Goal: Task Accomplishment & Management: Complete application form

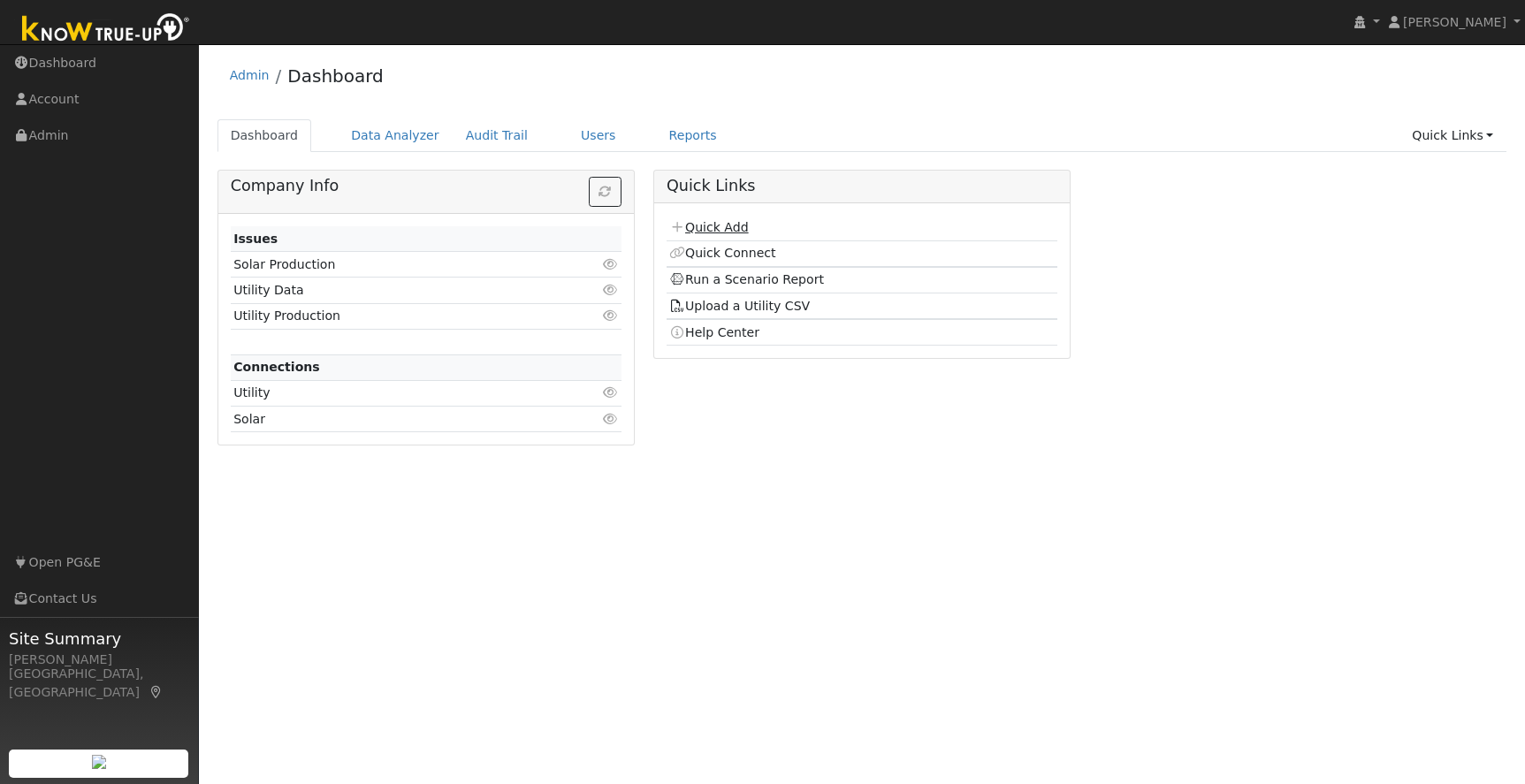
click at [717, 230] on link "Quick Add" at bounding box center [708, 227] width 78 height 14
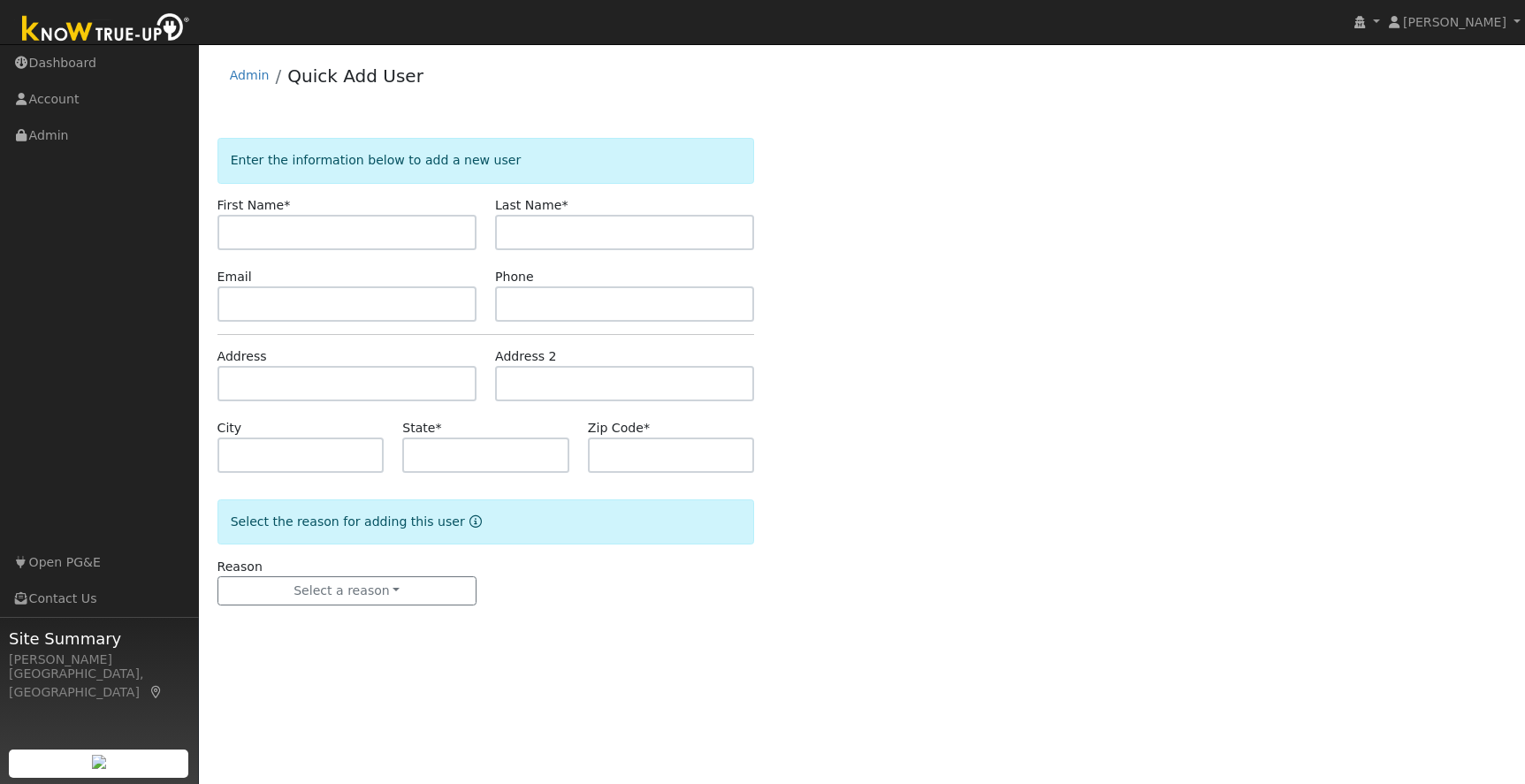
click at [307, 235] on input "text" at bounding box center [347, 233] width 259 height 36
type input "DYlan"
type input "[PERSON_NAME]"
click at [264, 302] on input "text" at bounding box center [347, 305] width 259 height 36
paste input "dylan2holly@yahoo.com"
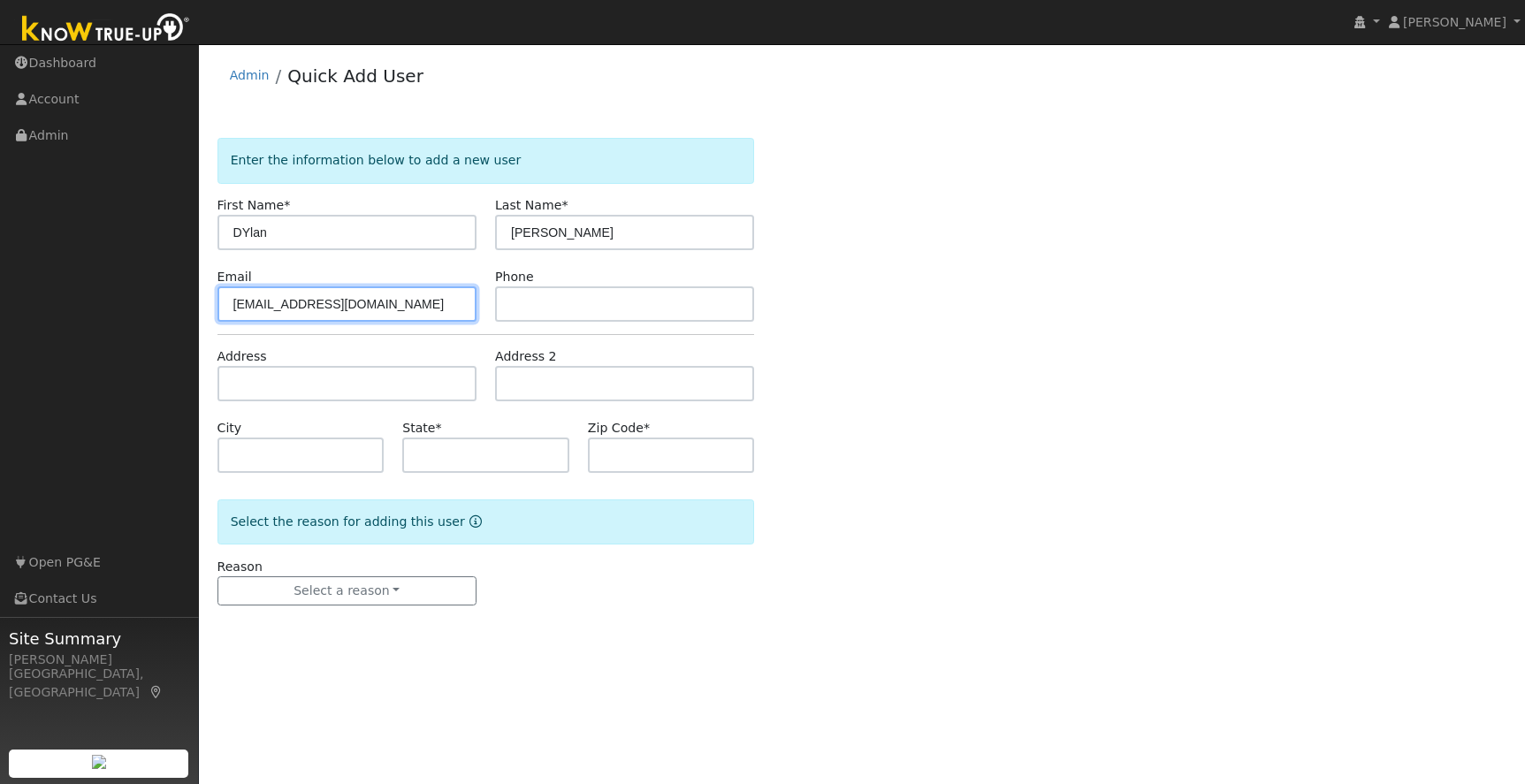
type input "dylan2holly@yahoo.com"
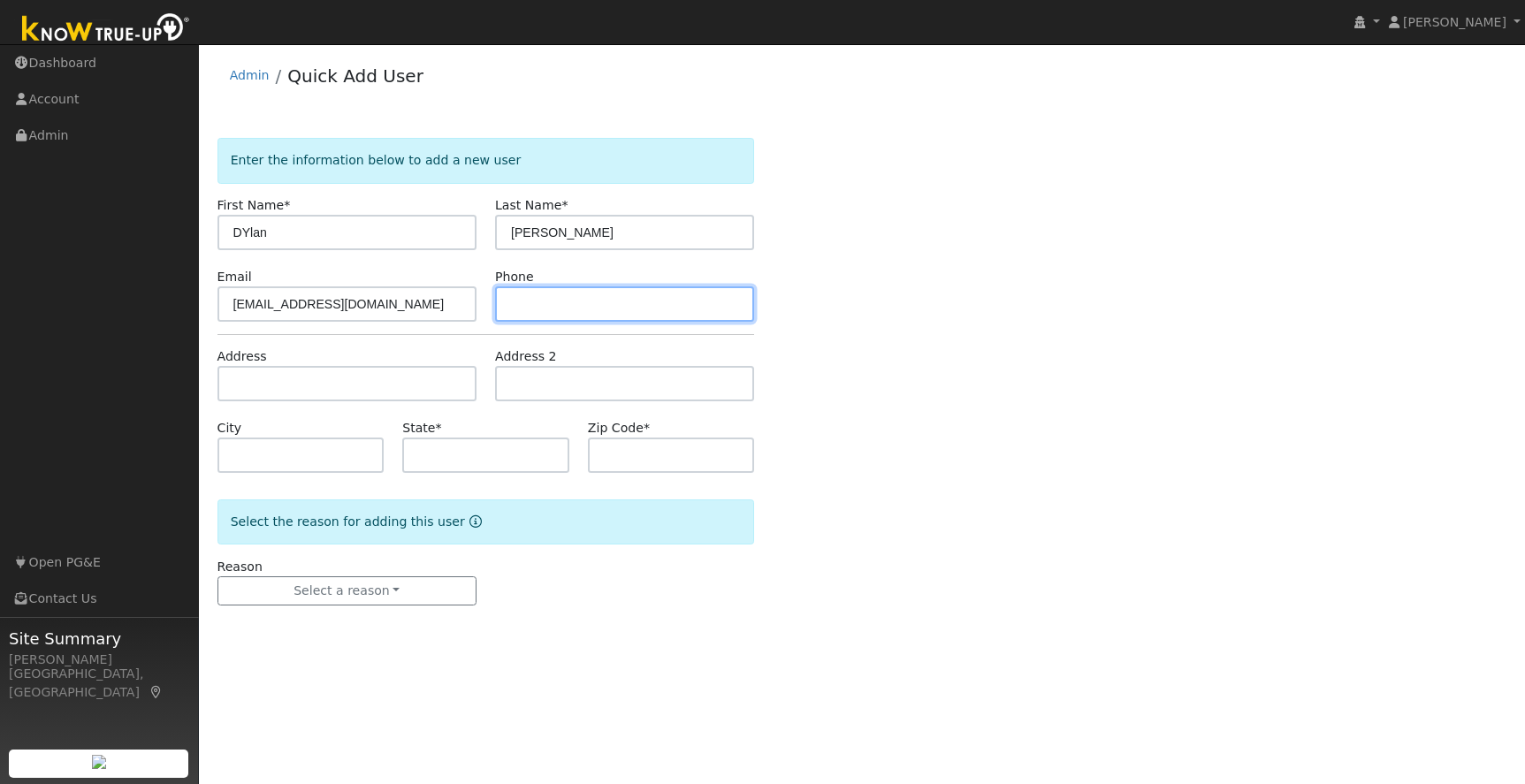
click at [563, 298] on input "text" at bounding box center [624, 305] width 259 height 36
paste input "209-768-5995"
type input "209-768-5995"
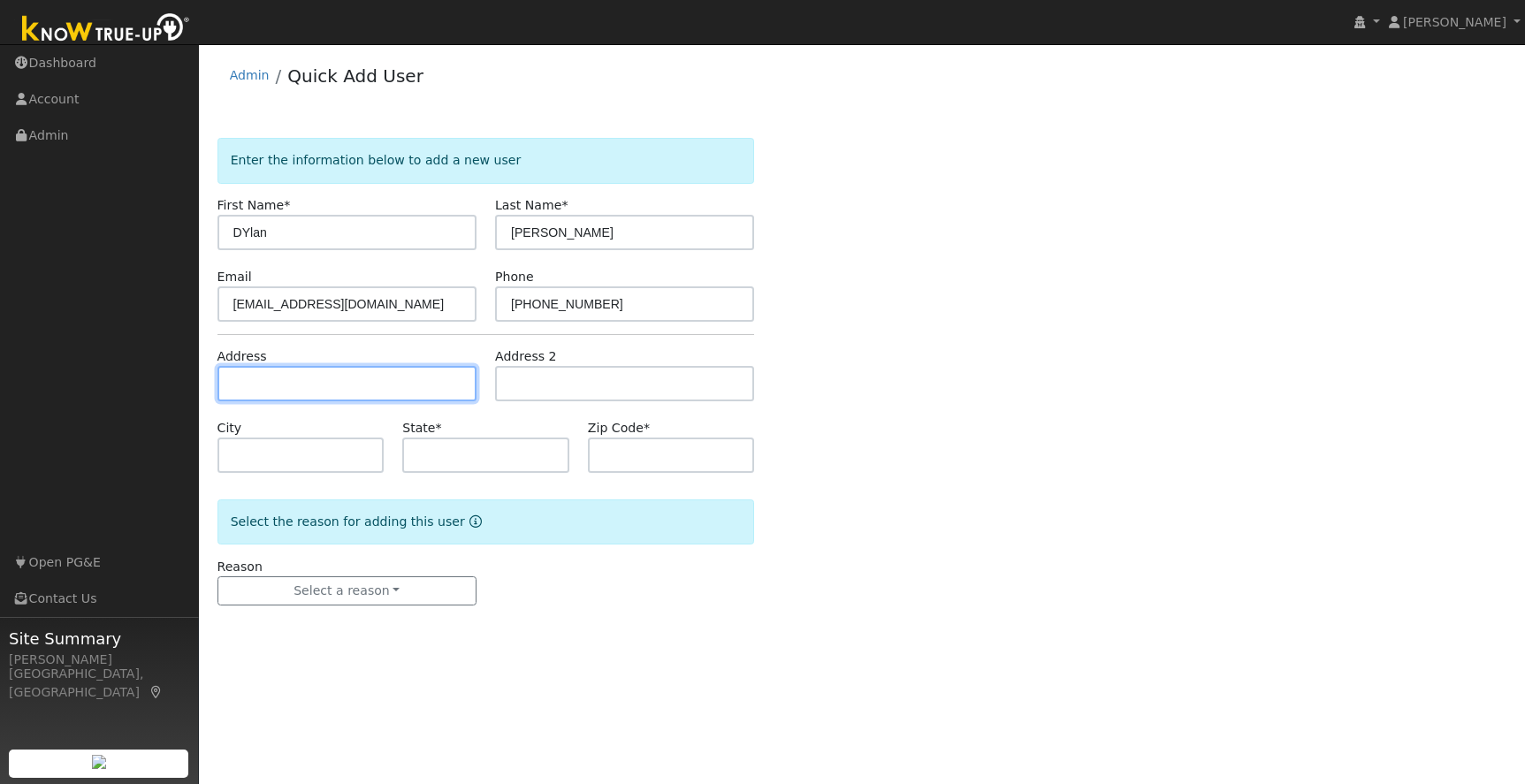
click at [265, 380] on input "text" at bounding box center [347, 384] width 259 height 36
paste input "16419 Acorn Driv"
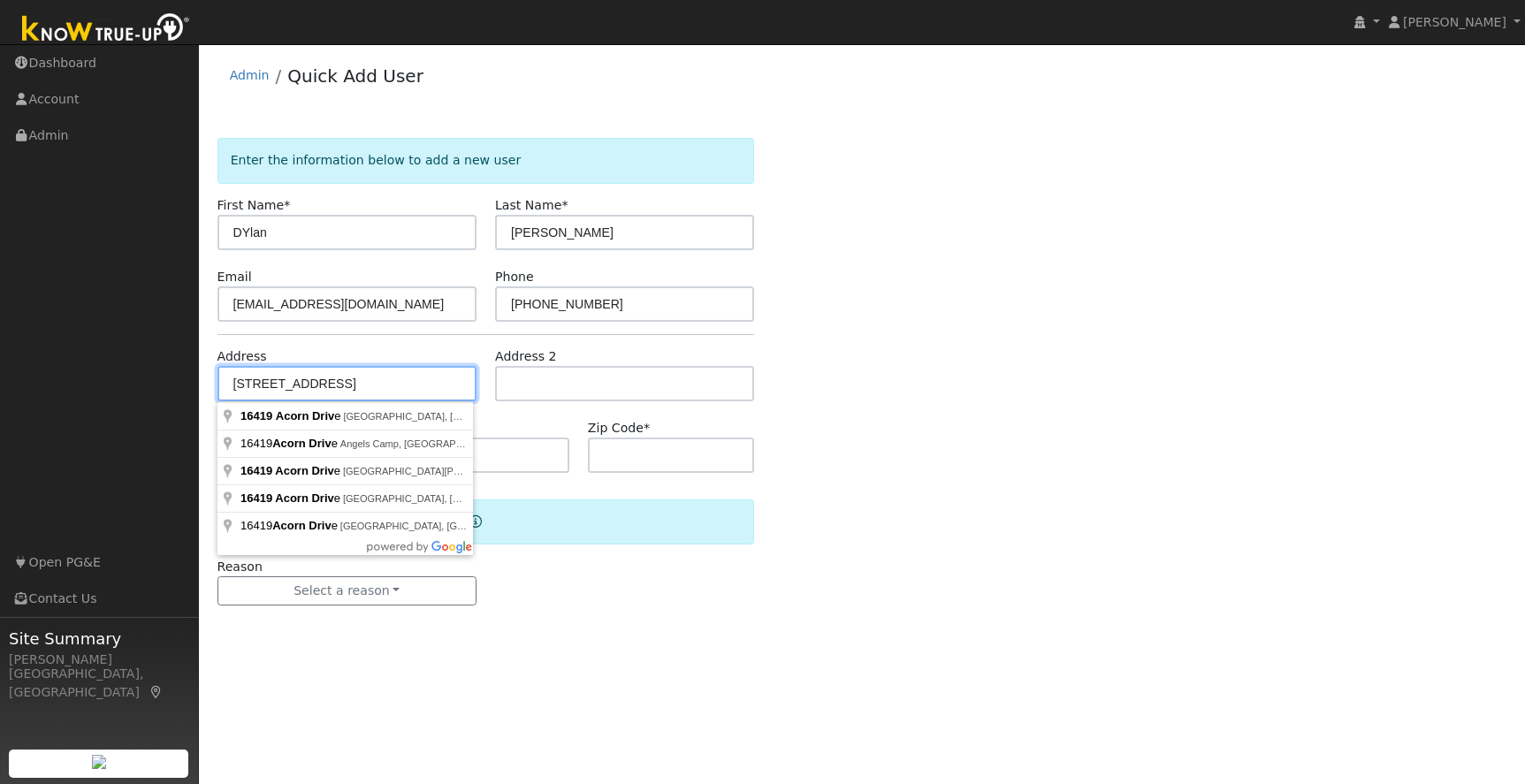
type input "16419 Acorn Drive"
type input "Sonora"
type input "CA"
type input "95370"
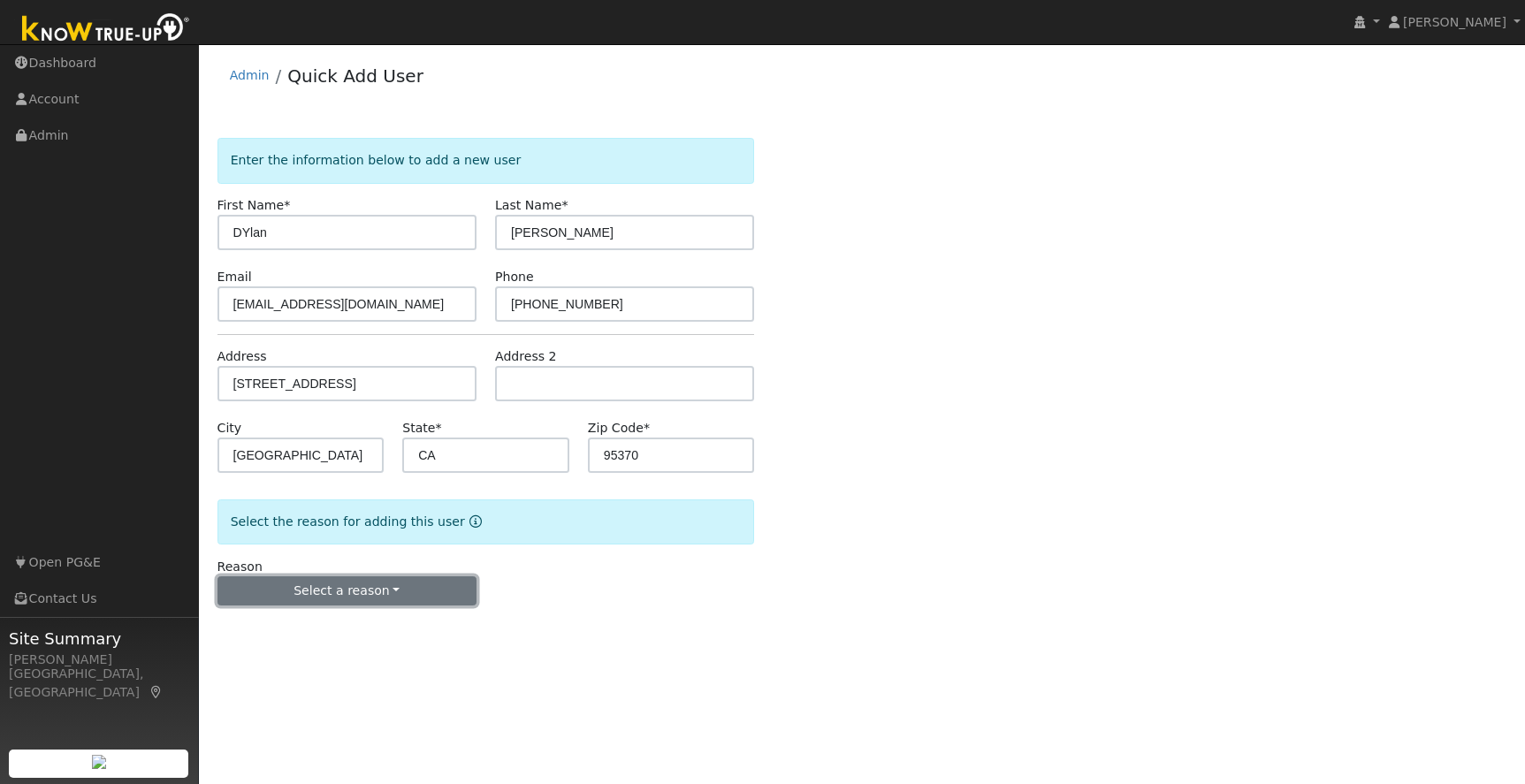
click at [392, 588] on button "Select a reason" at bounding box center [347, 592] width 259 height 30
click at [317, 634] on link "New lead" at bounding box center [316, 628] width 195 height 24
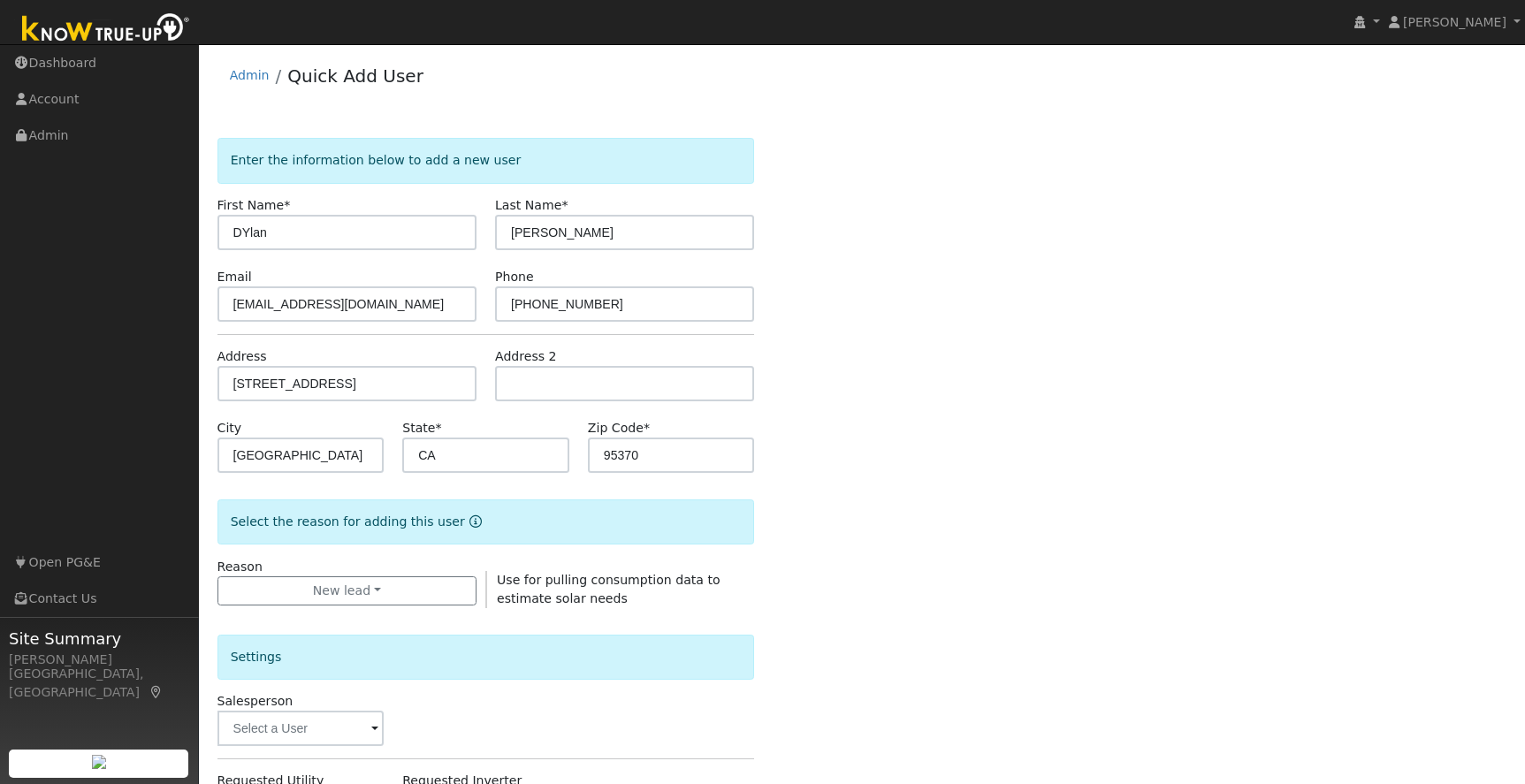
scroll to position [361, 0]
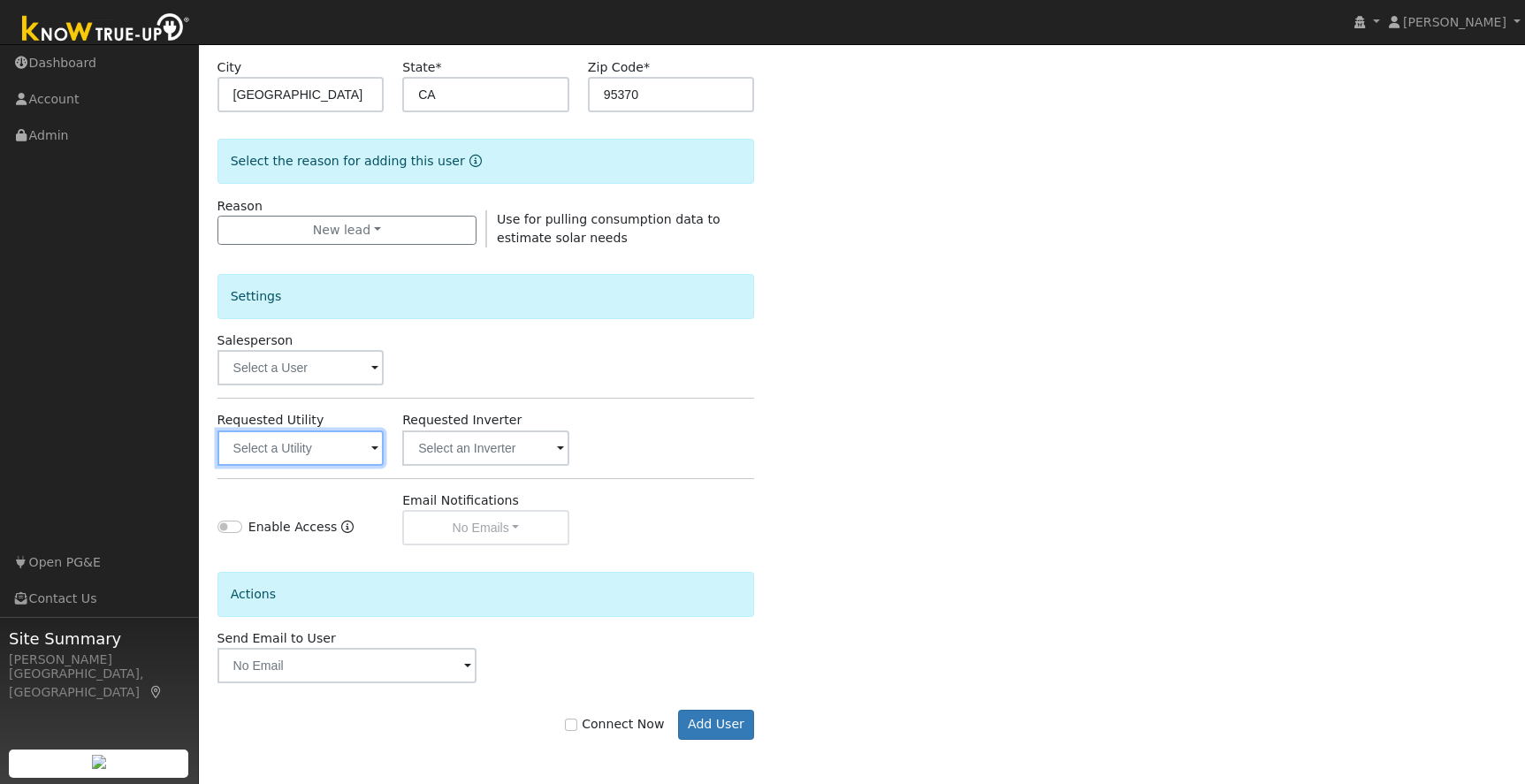
click at [294, 457] on input "text" at bounding box center [301, 449] width 167 height 36
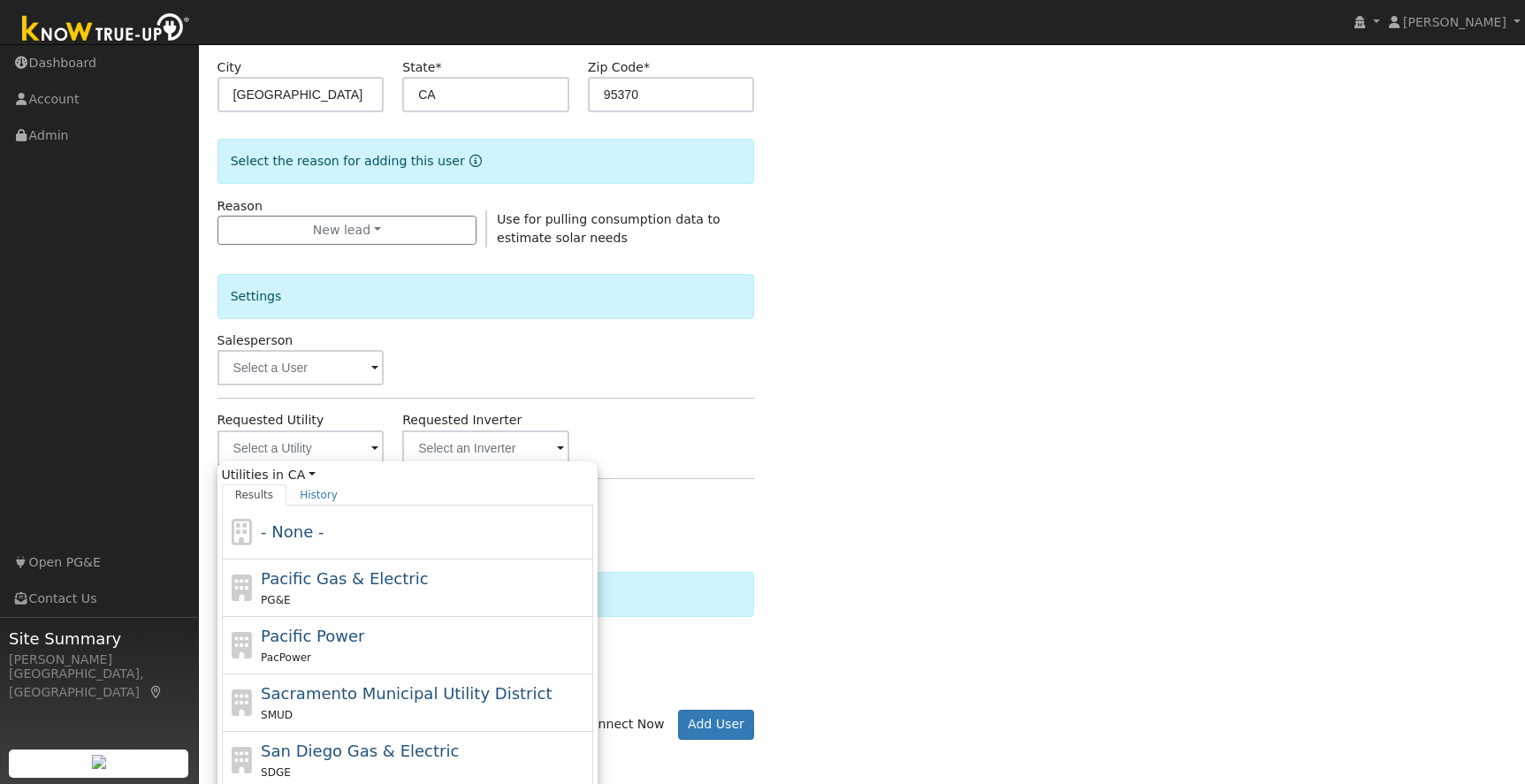
click at [341, 589] on div "Pacific Gas & Electric PG&E" at bounding box center [424, 588] width 328 height 42
type input "Pacific Gas & Electric"
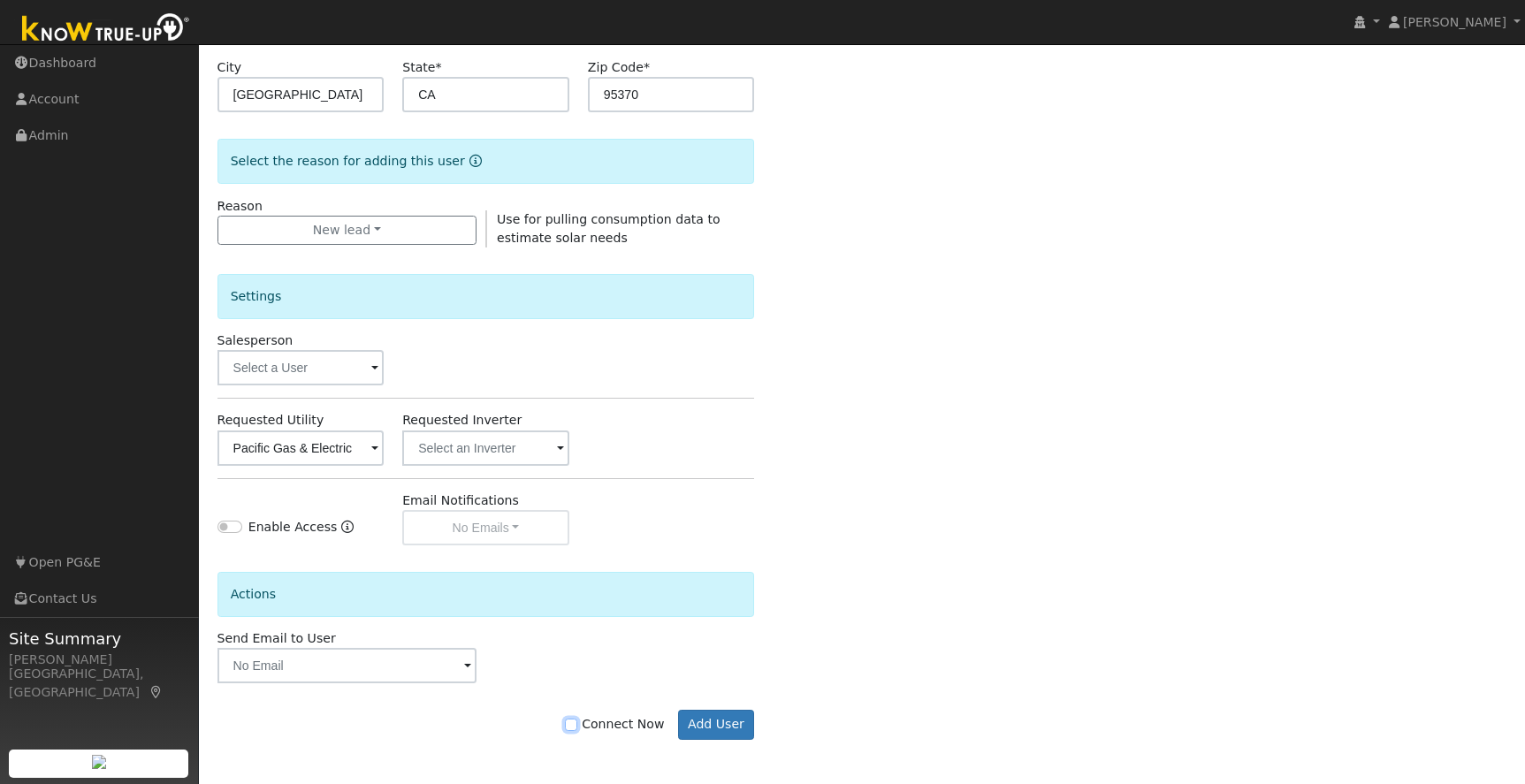
click at [577, 723] on input "Connect Now" at bounding box center [571, 724] width 12 height 12
checkbox input "true"
click at [749, 720] on button "Add User" at bounding box center [717, 725] width 77 height 30
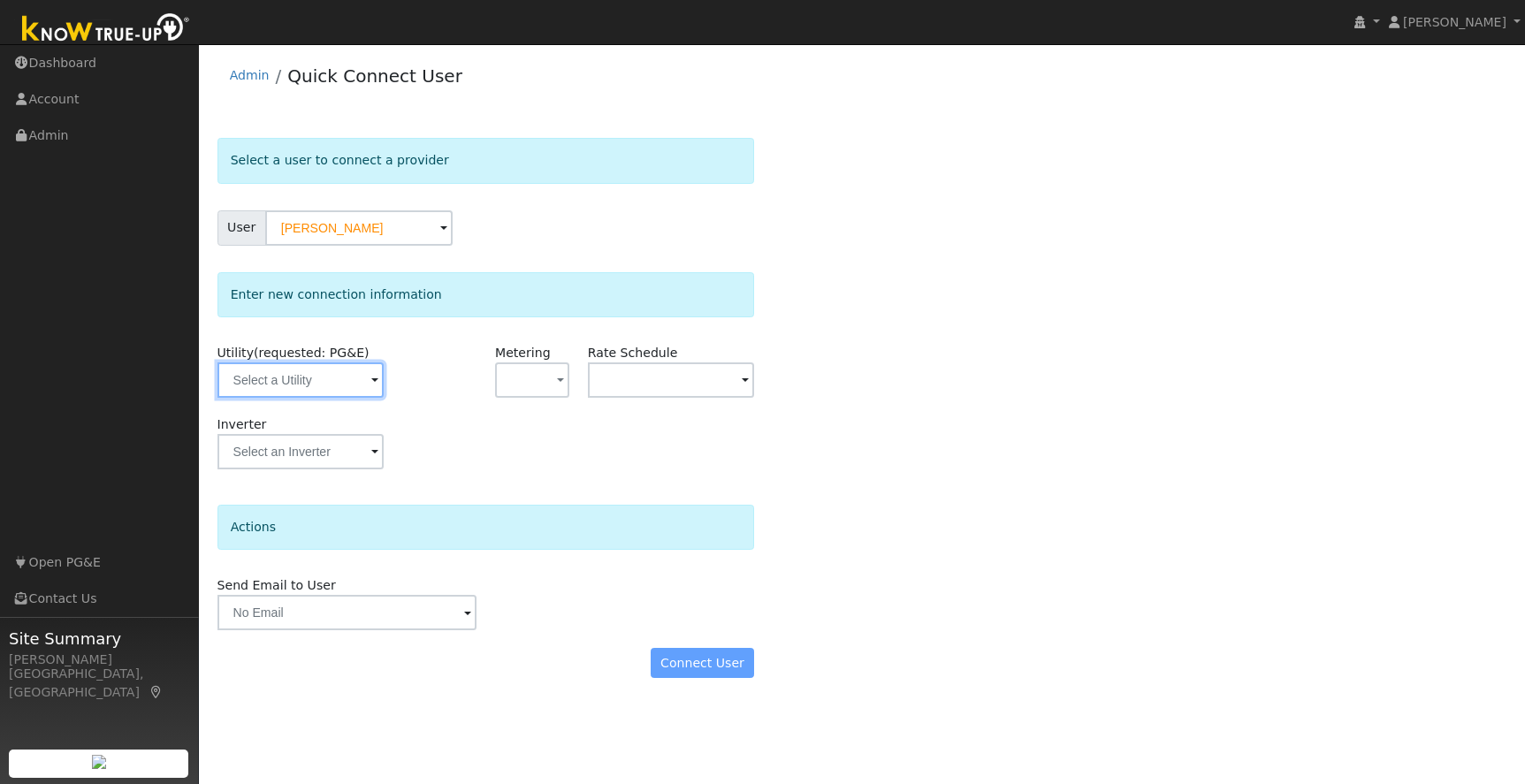
drag, startPoint x: 286, startPoint y: 365, endPoint x: 283, endPoint y: 378, distance: 13.3
click at [286, 365] on input "text" at bounding box center [301, 380] width 167 height 36
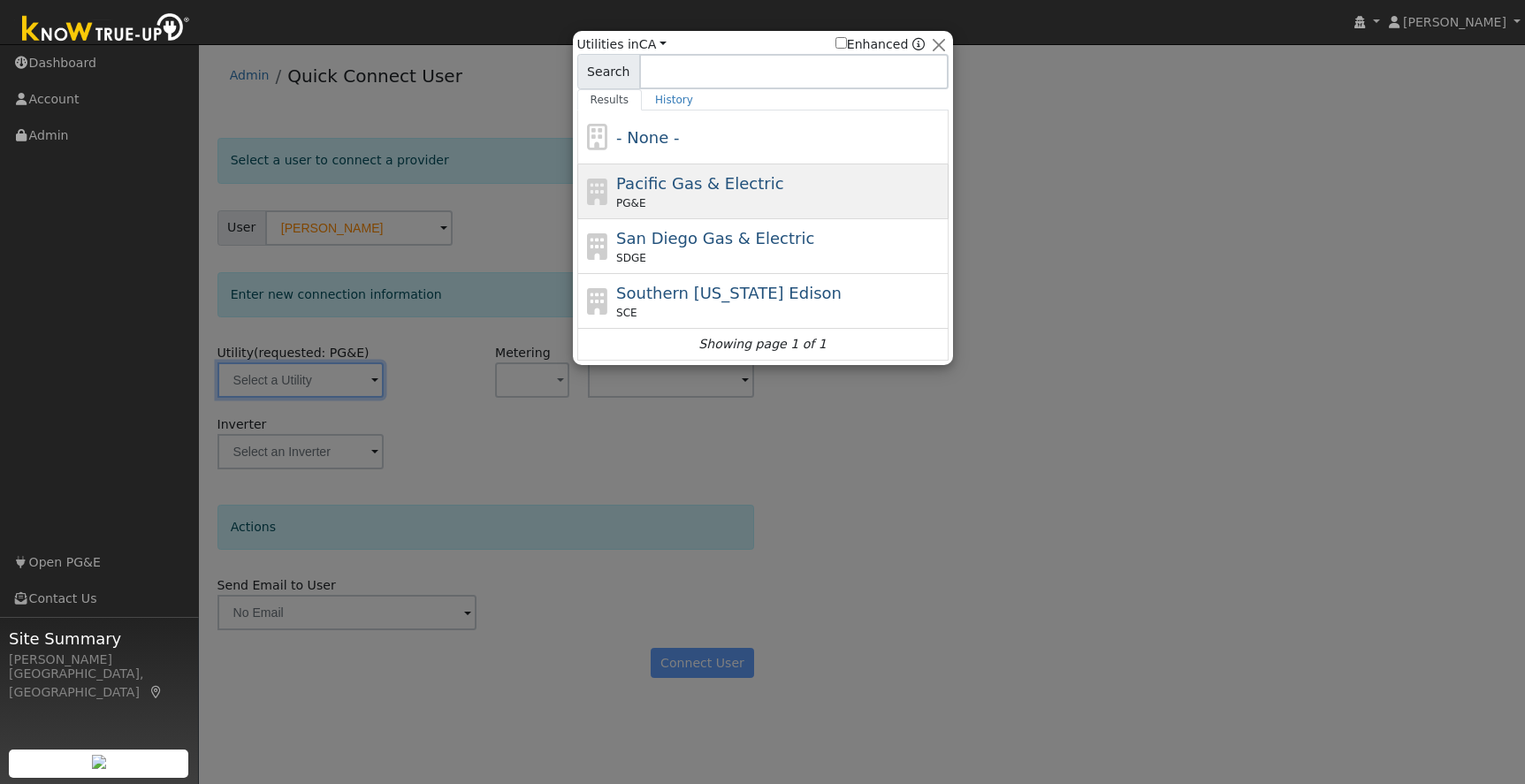
click at [824, 195] on div "PG&E" at bounding box center [780, 203] width 328 height 16
type input "PG&E"
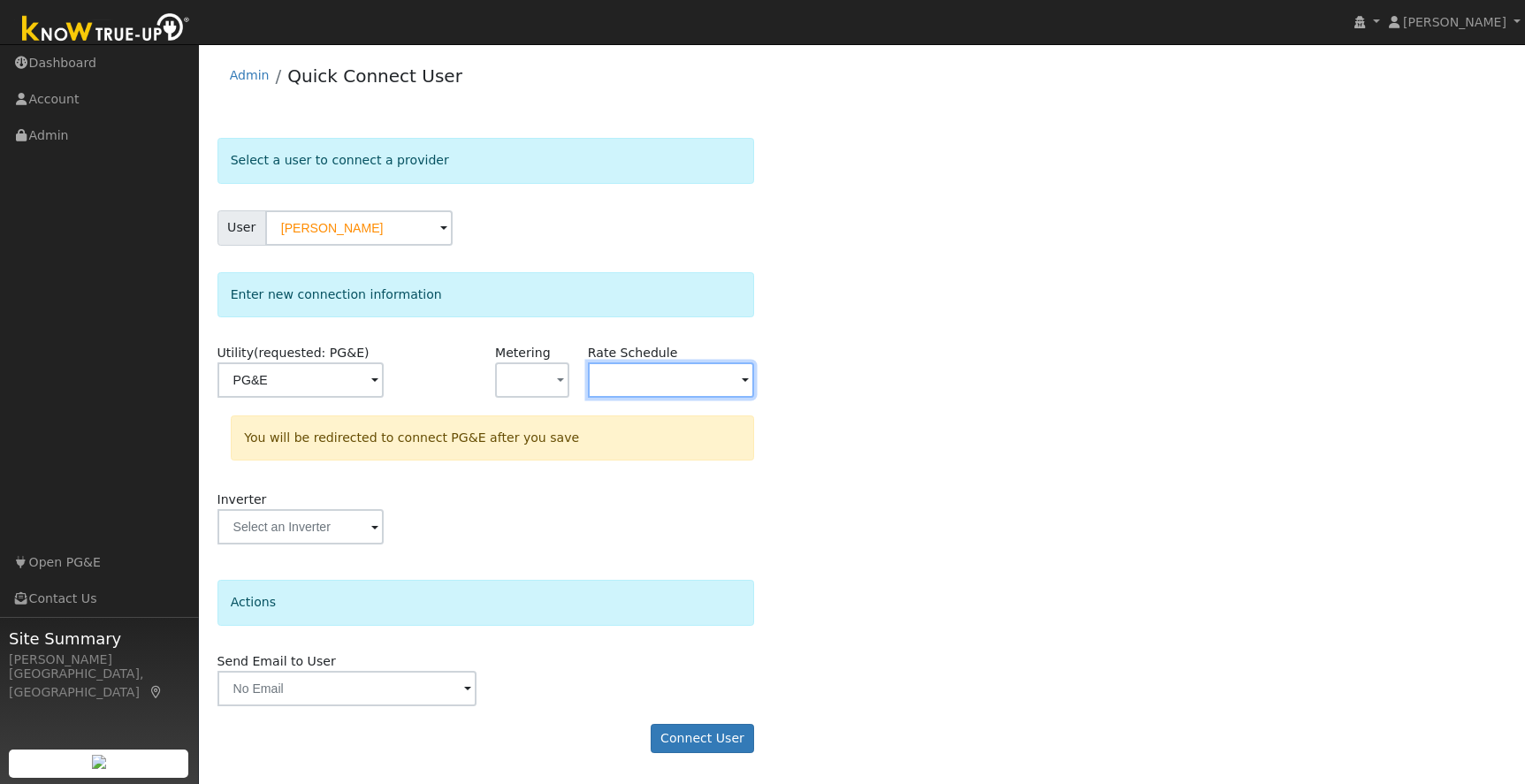
click at [651, 380] on input "text" at bounding box center [671, 380] width 167 height 36
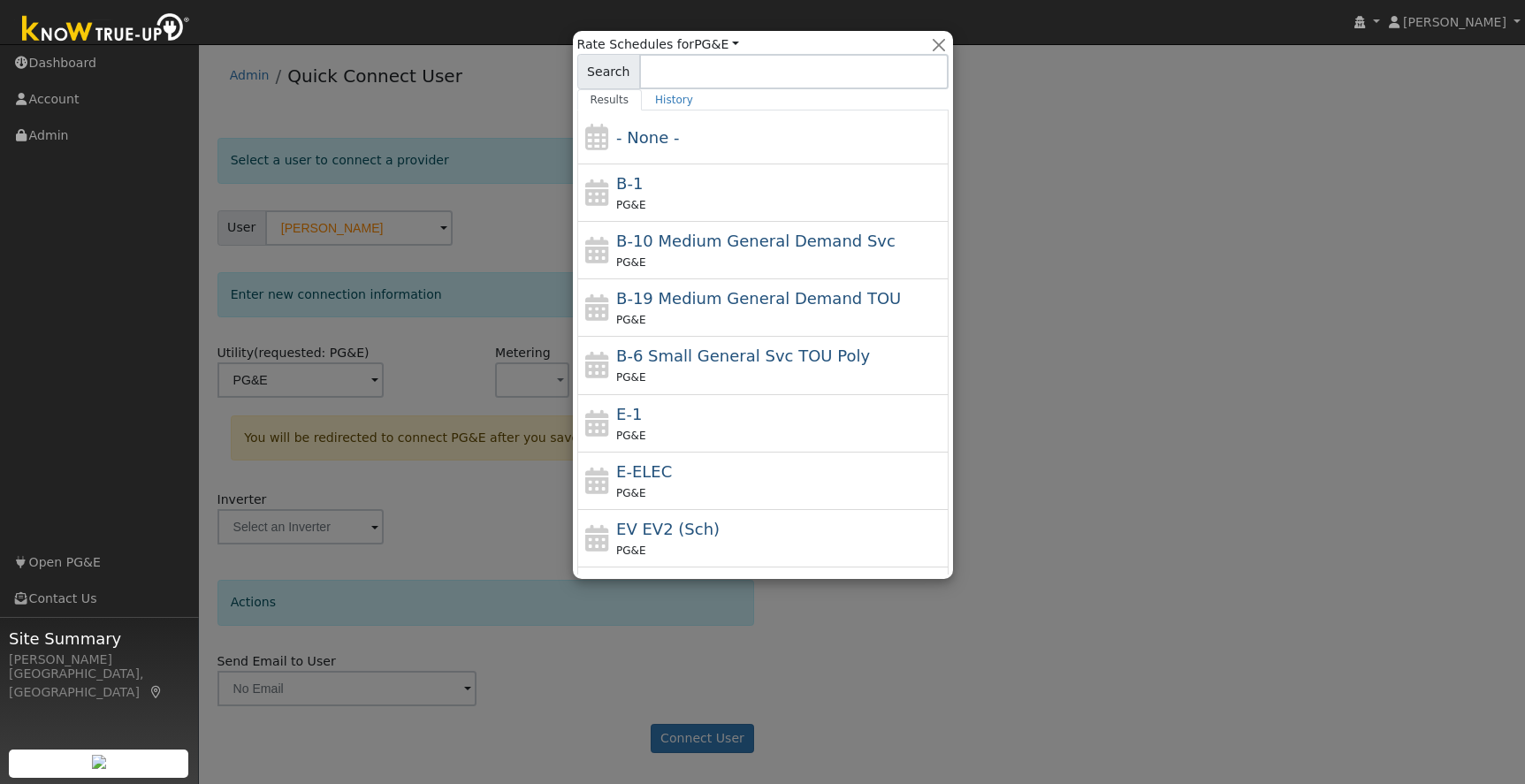
click at [718, 479] on div "E-ELEC PG&E" at bounding box center [780, 480] width 328 height 42
type input "E-ELEC"
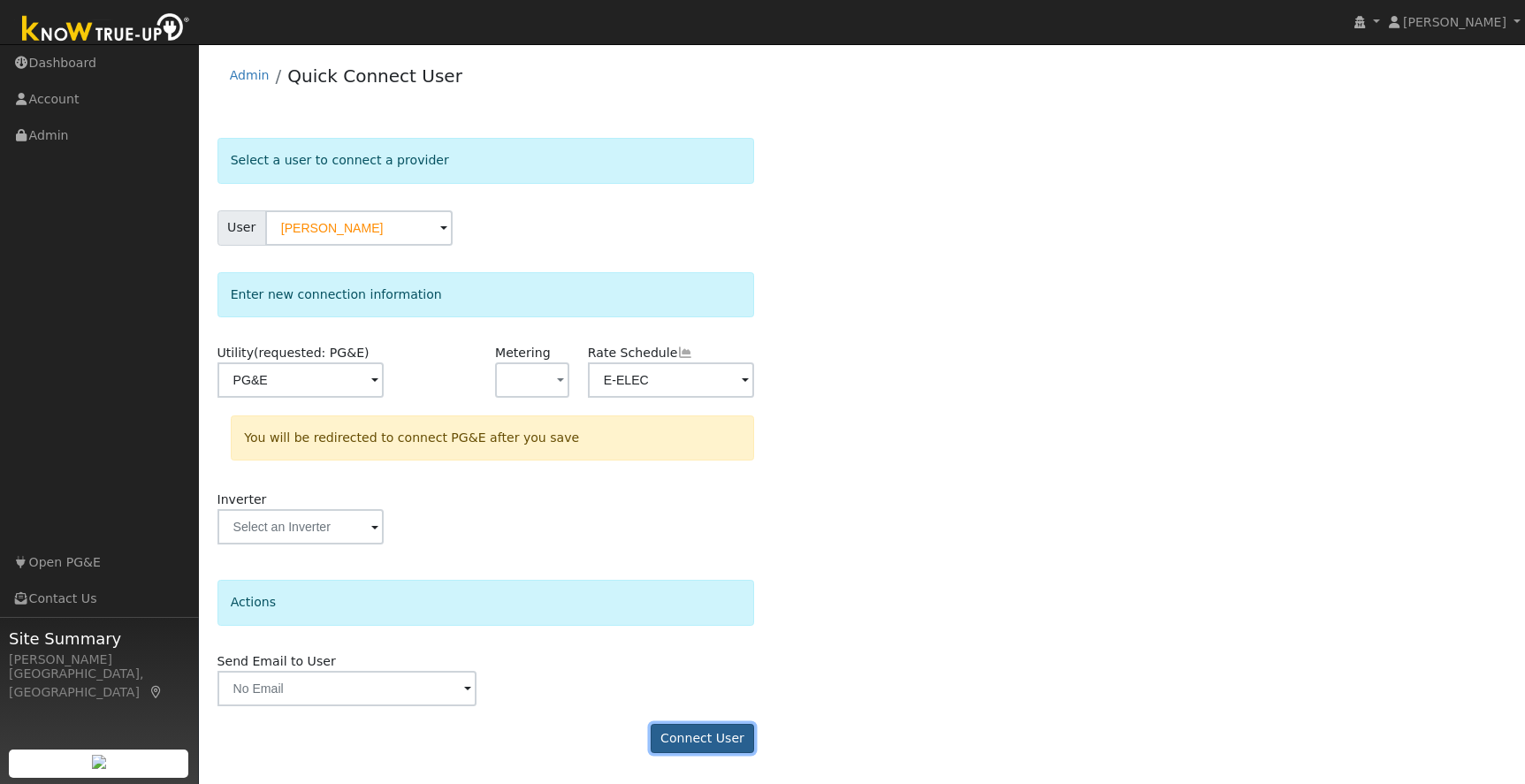
click at [692, 741] on button "Connect User" at bounding box center [703, 739] width 105 height 30
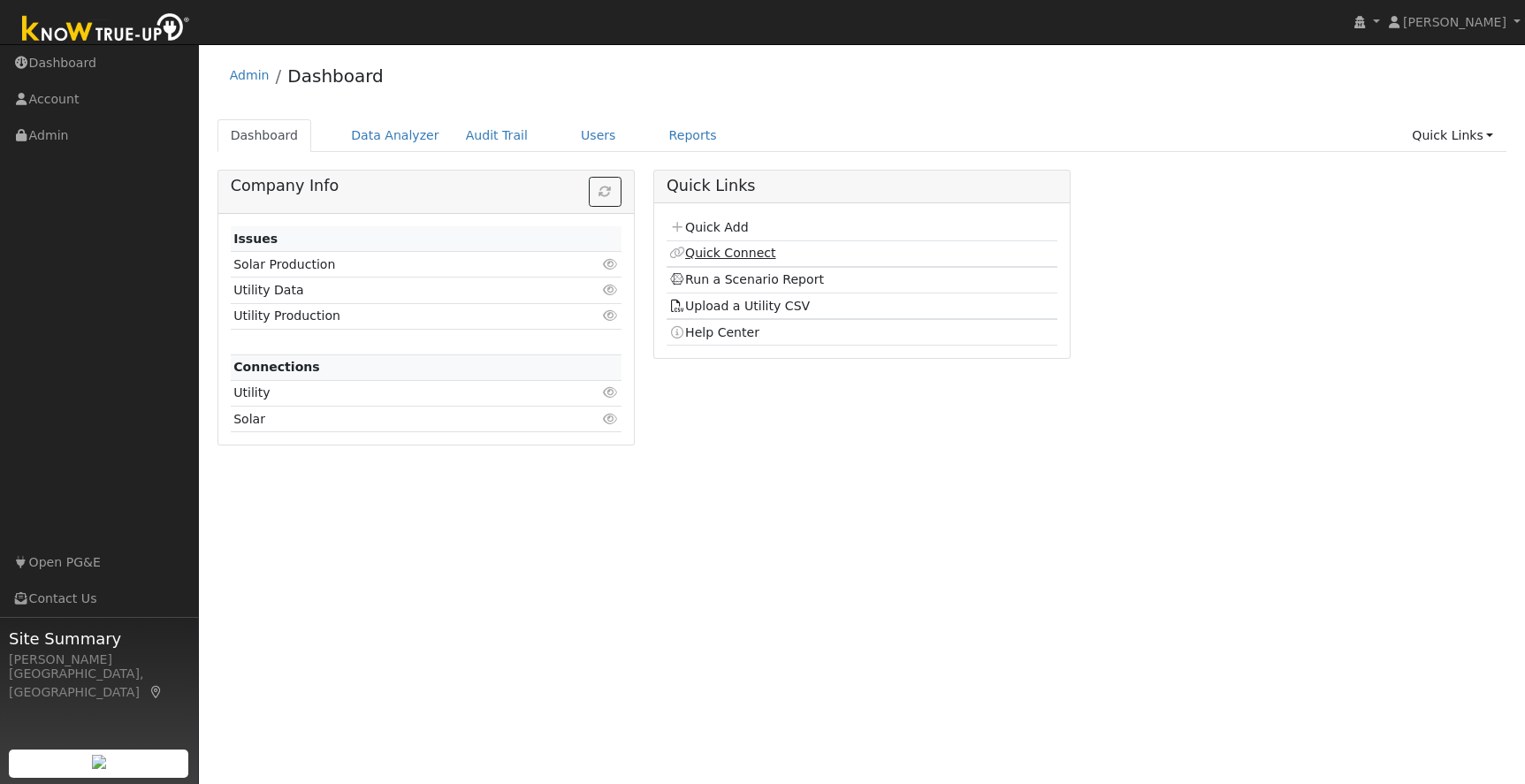
click at [737, 253] on link "Quick Connect" at bounding box center [722, 252] width 107 height 14
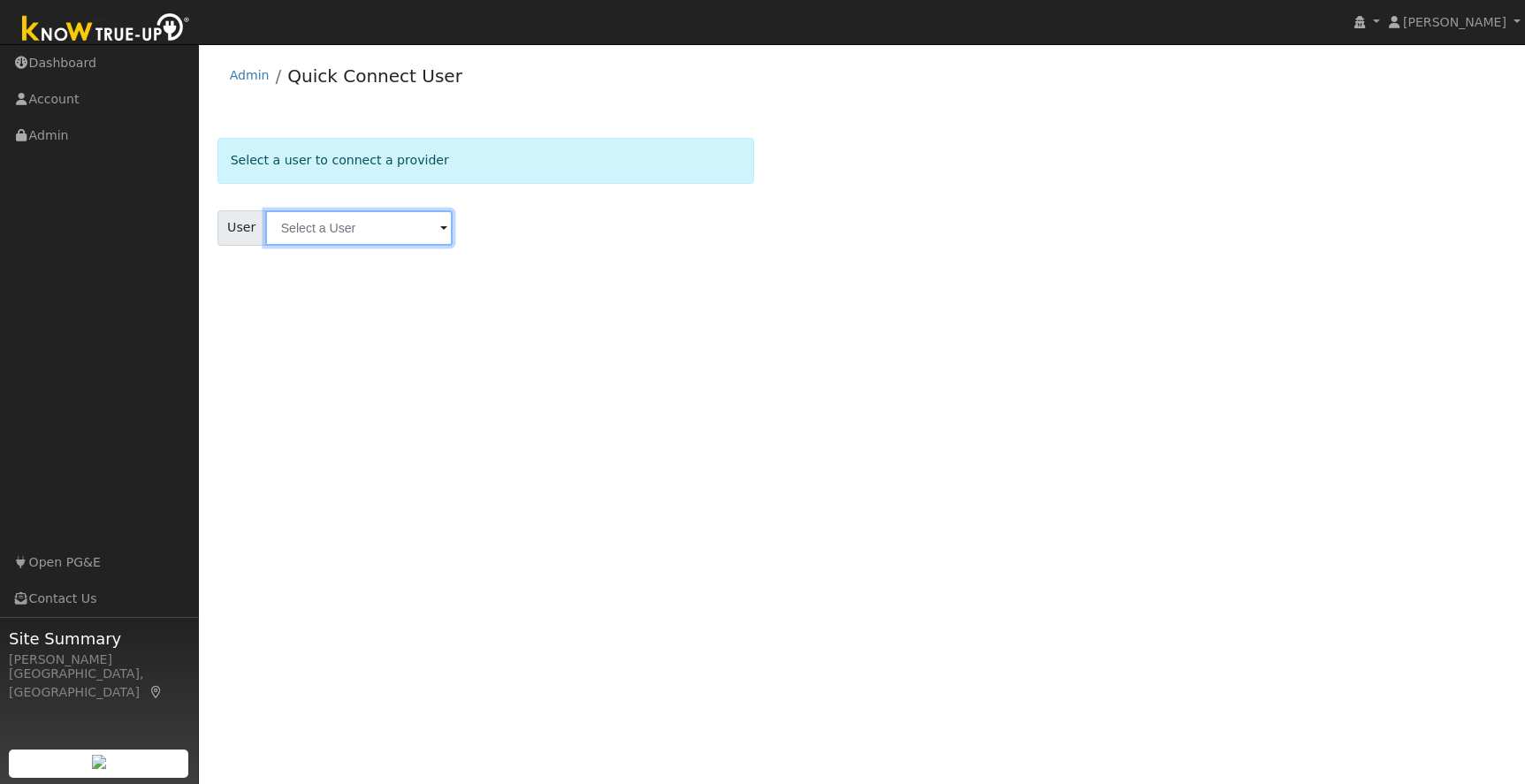
click at [301, 234] on input "text" at bounding box center [359, 228] width 188 height 36
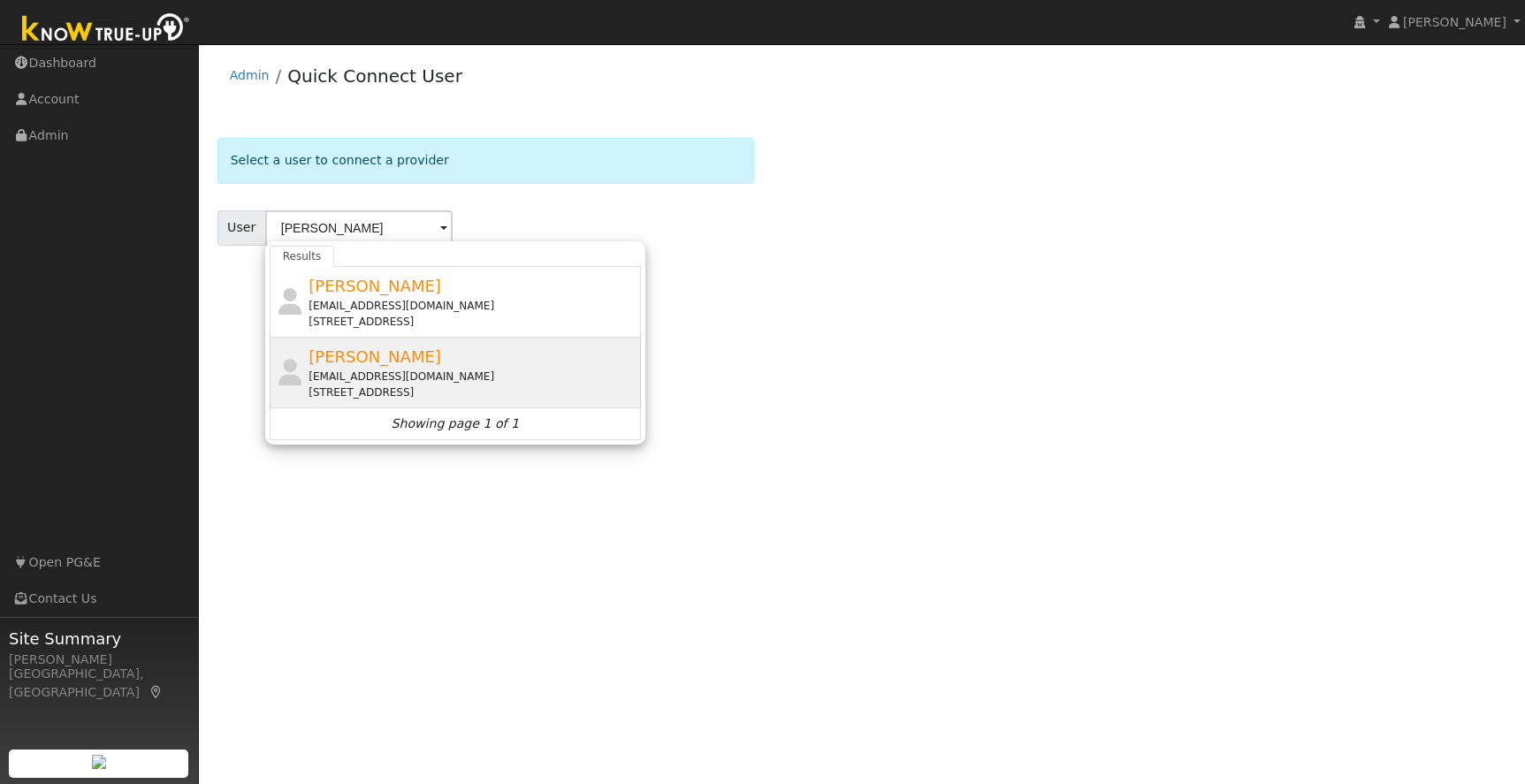
click at [440, 372] on div "[EMAIL_ADDRESS][DOMAIN_NAME]" at bounding box center [472, 377] width 328 height 16
type input "[PERSON_NAME]"
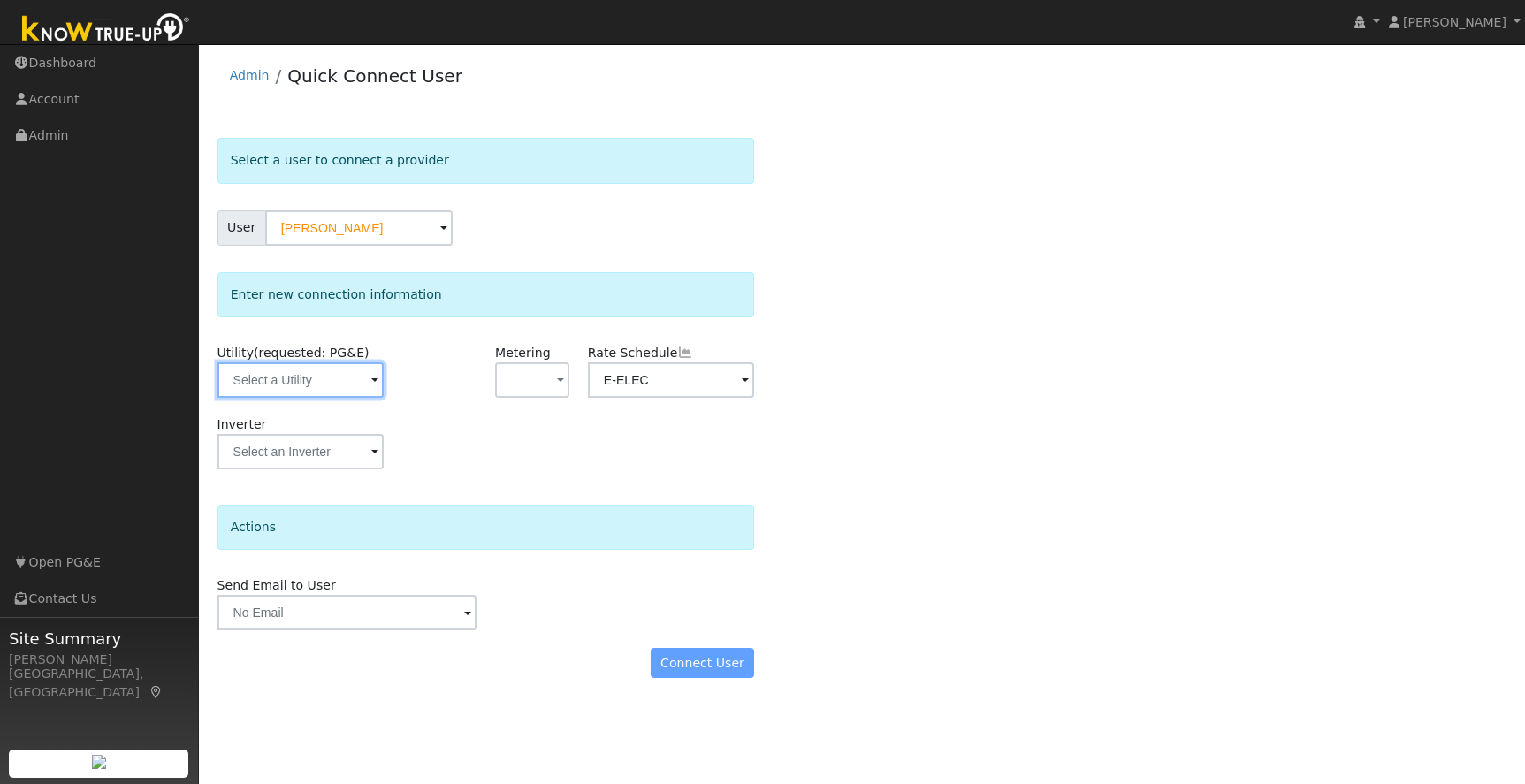
click at [352, 387] on input "text" at bounding box center [301, 380] width 167 height 36
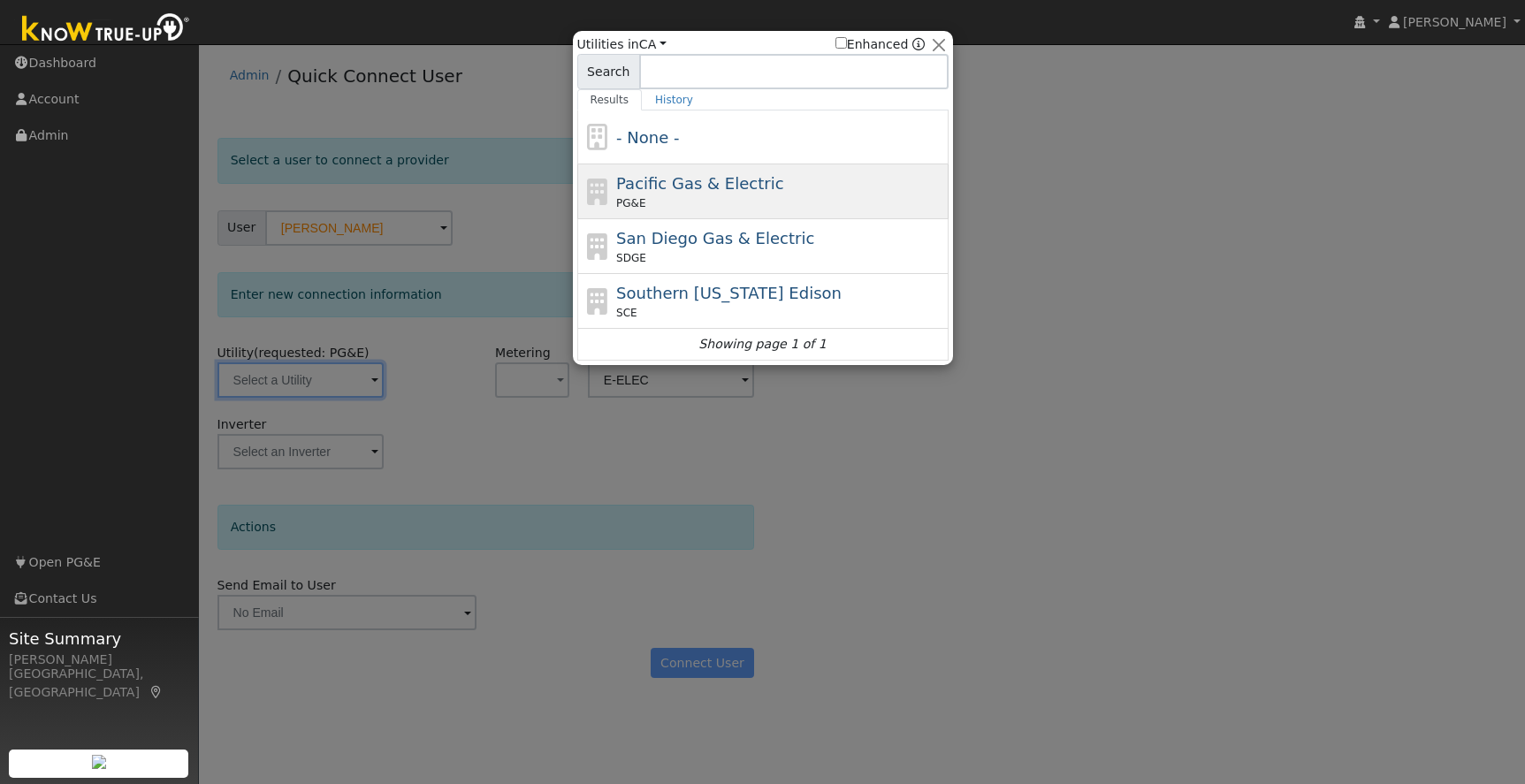
click at [863, 190] on div "Pacific Gas & Electric PG&E" at bounding box center [780, 192] width 328 height 40
type input "PG&E"
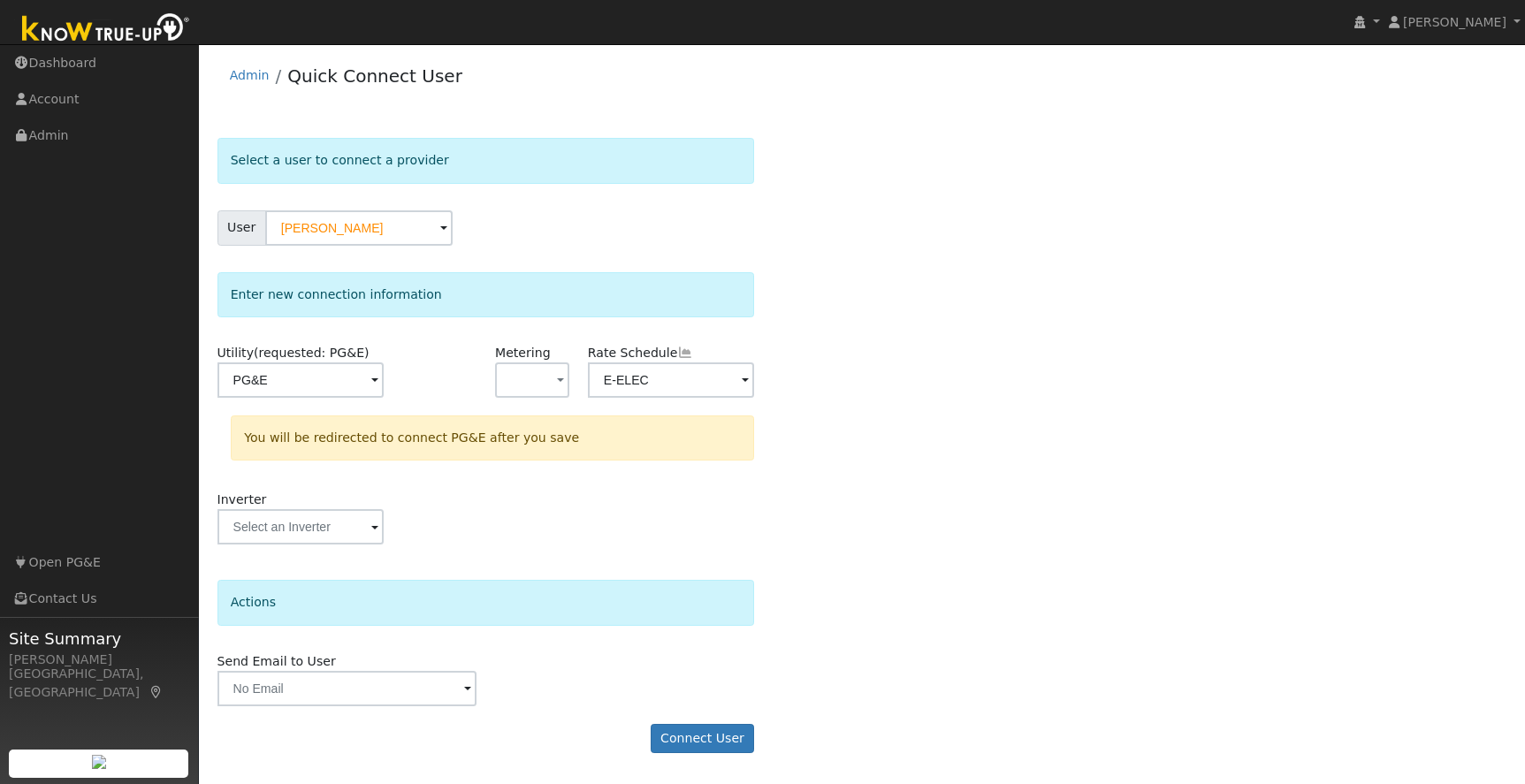
click at [606, 706] on form "Select a user to connect a provider User [PERSON_NAME] Account Default Account …" at bounding box center [486, 455] width 537 height 634
click at [703, 740] on button "Connect User" at bounding box center [703, 739] width 105 height 30
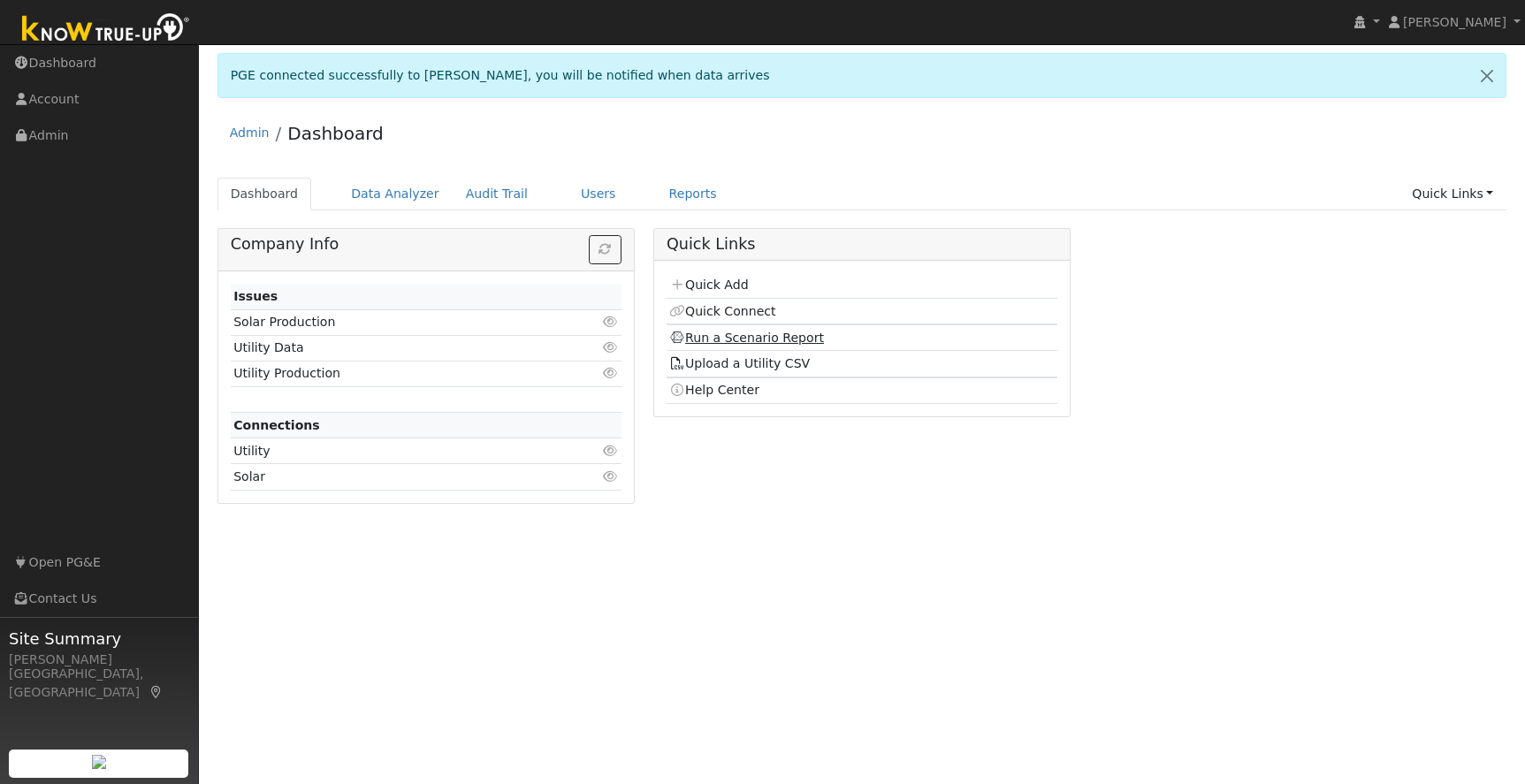
click at [724, 338] on link "Run a Scenario Report" at bounding box center [747, 337] width 155 height 14
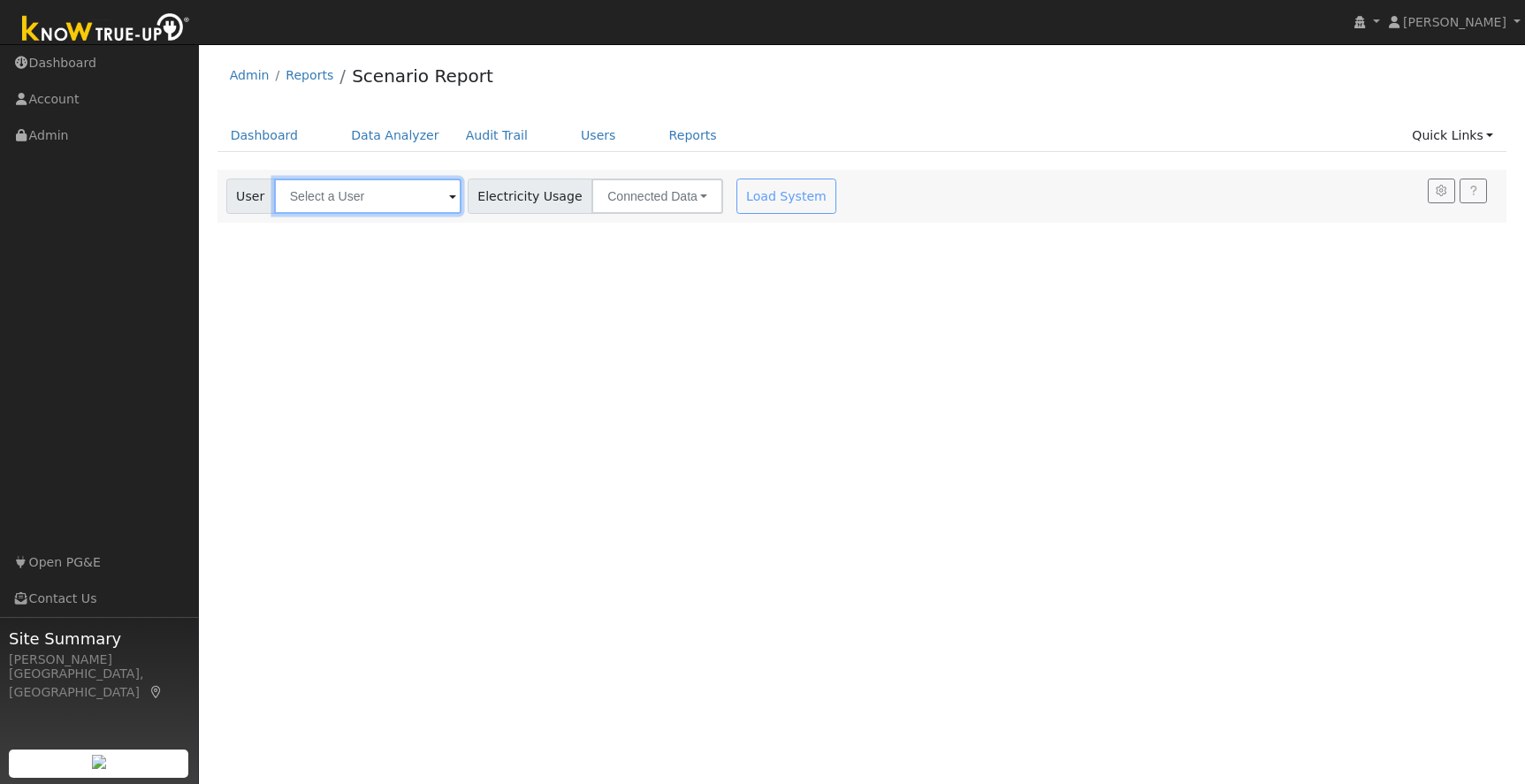
click at [306, 206] on input "text" at bounding box center [367, 196] width 188 height 36
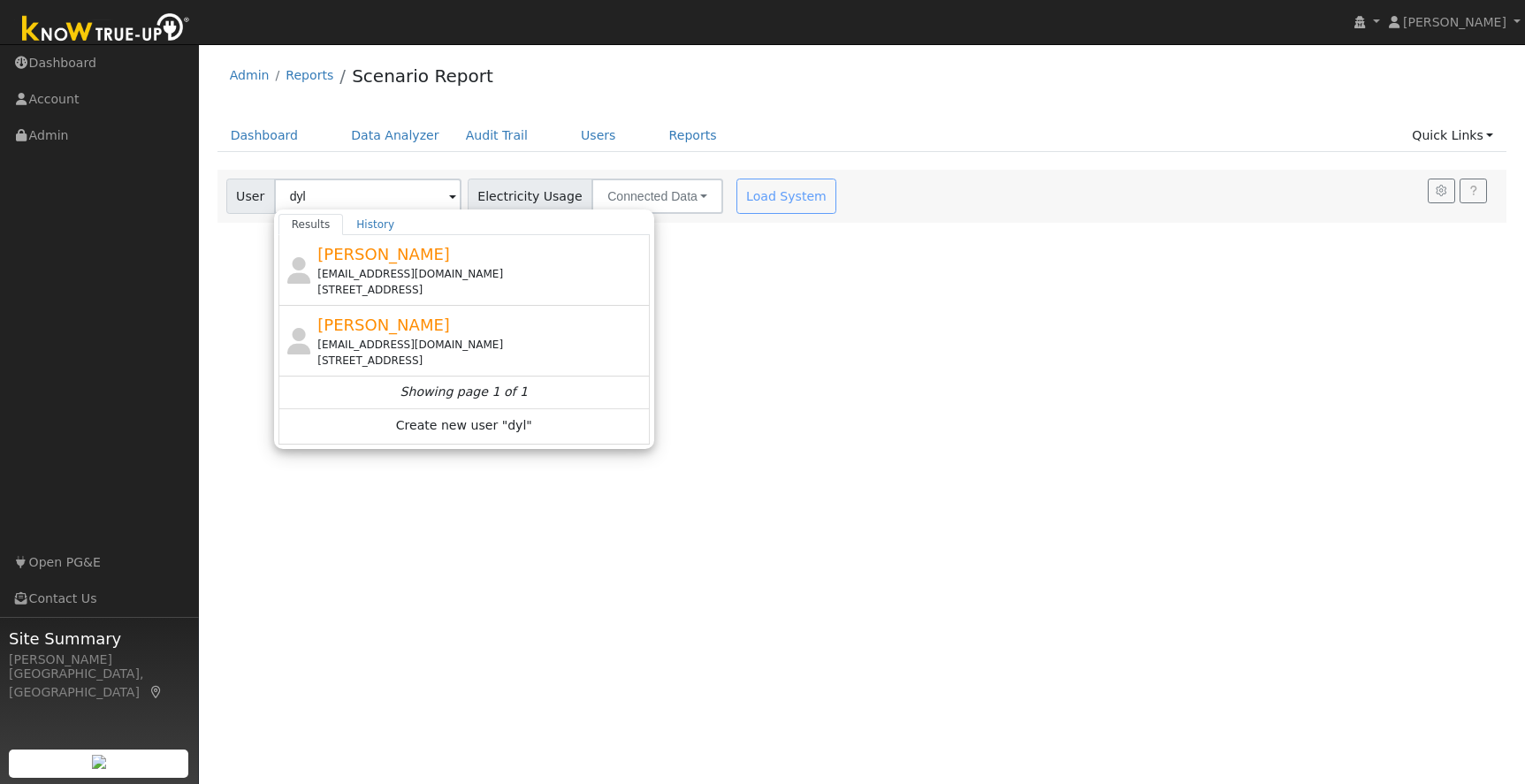
click at [415, 341] on div "[EMAIL_ADDRESS][DOMAIN_NAME]" at bounding box center [481, 345] width 328 height 16
type input "[PERSON_NAME]"
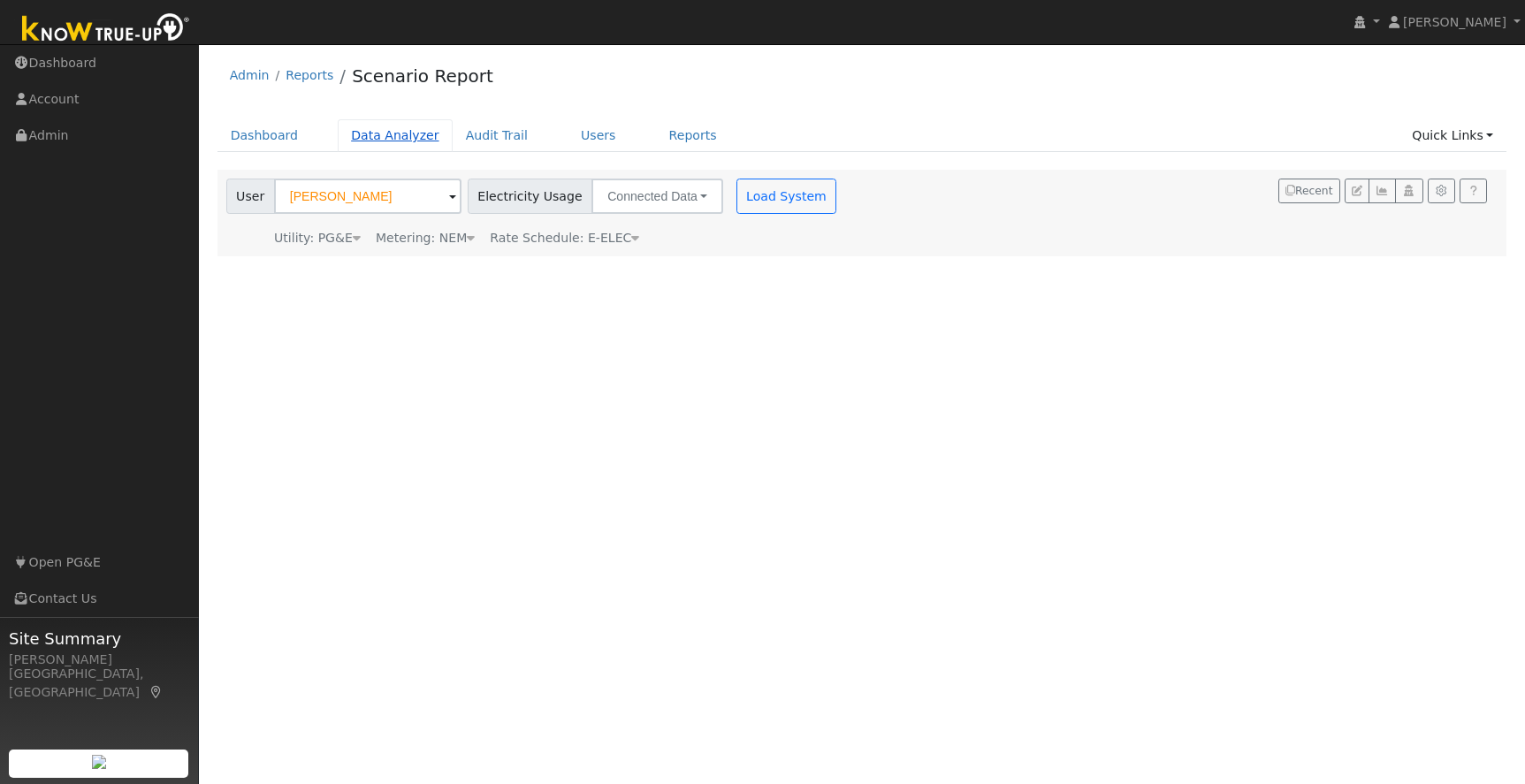
click at [378, 139] on link "Data Analyzer" at bounding box center [394, 135] width 115 height 33
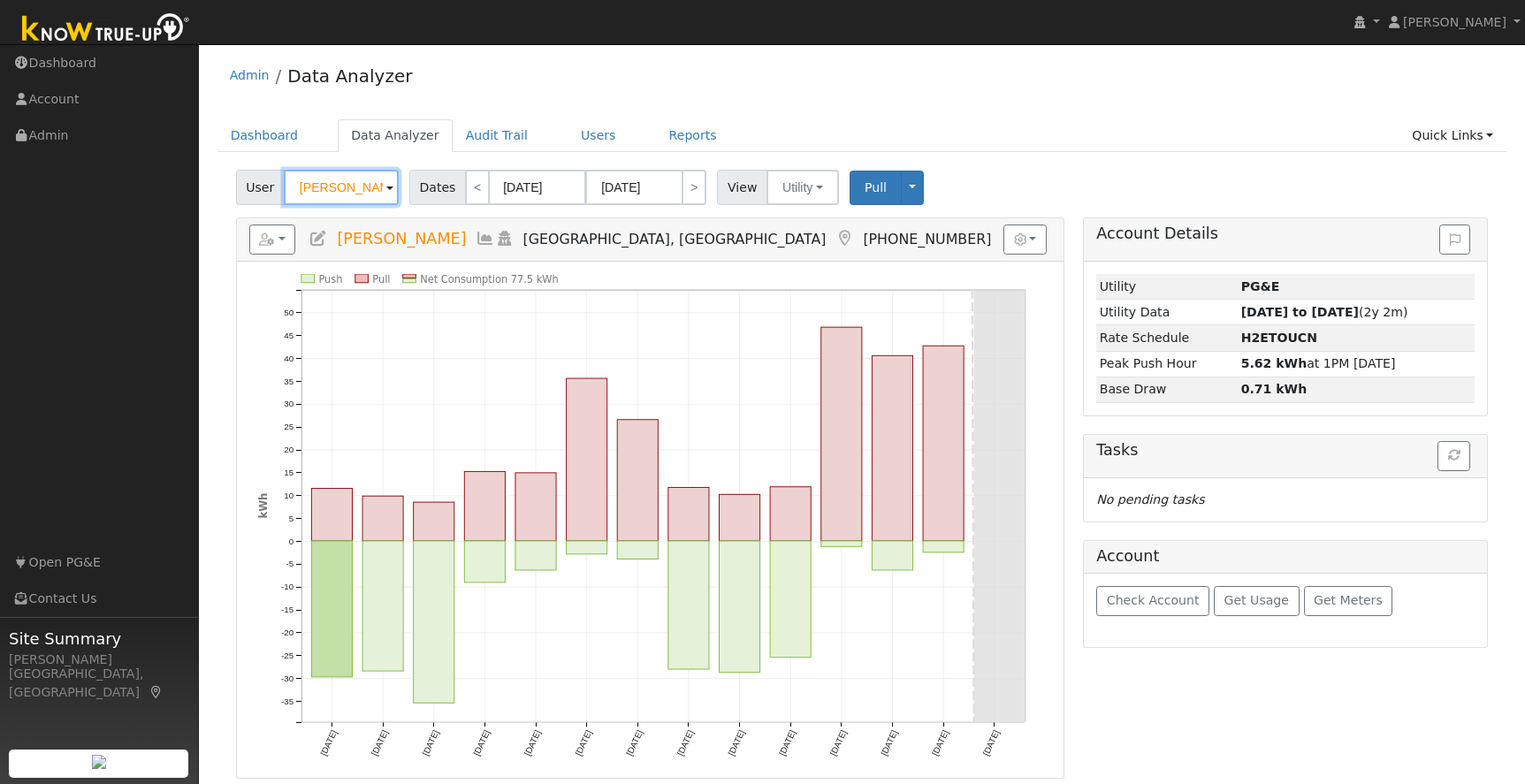
click at [341, 185] on input "Elizabeth Fitzgerald" at bounding box center [341, 188] width 115 height 36
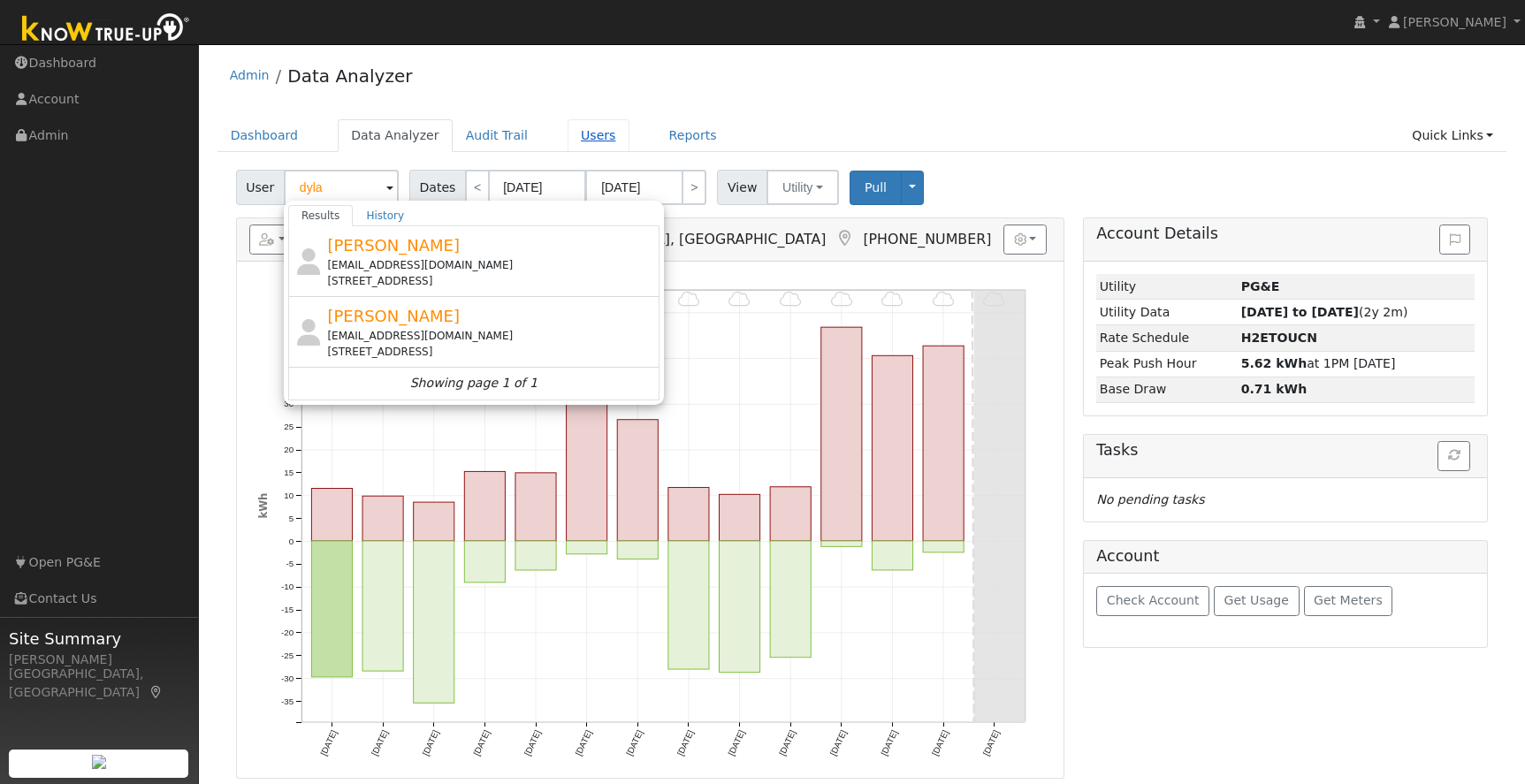
click at [575, 136] on link "Users" at bounding box center [599, 135] width 62 height 33
type input "[PERSON_NAME]"
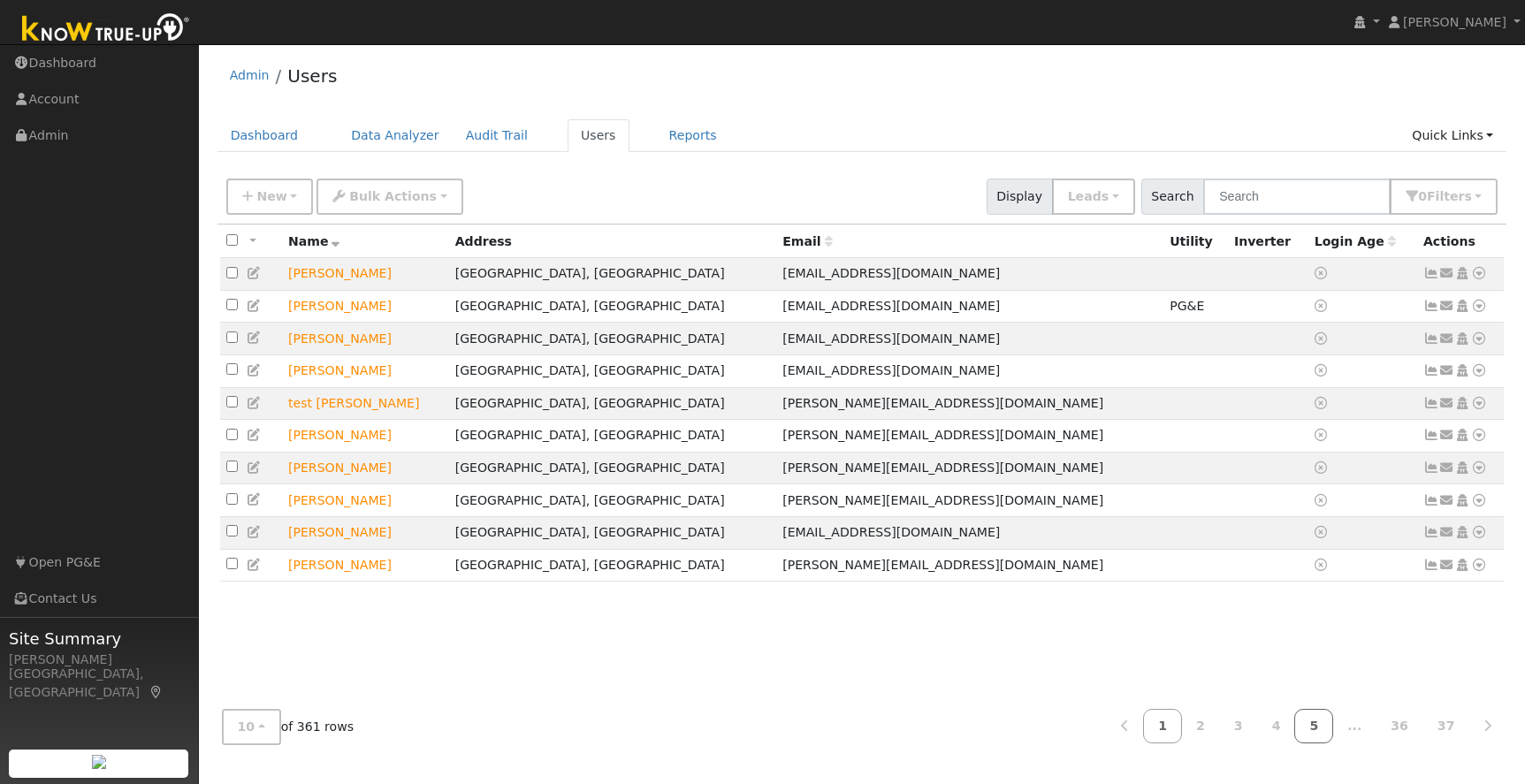
click at [1325, 728] on link "5" at bounding box center [1314, 726] width 39 height 35
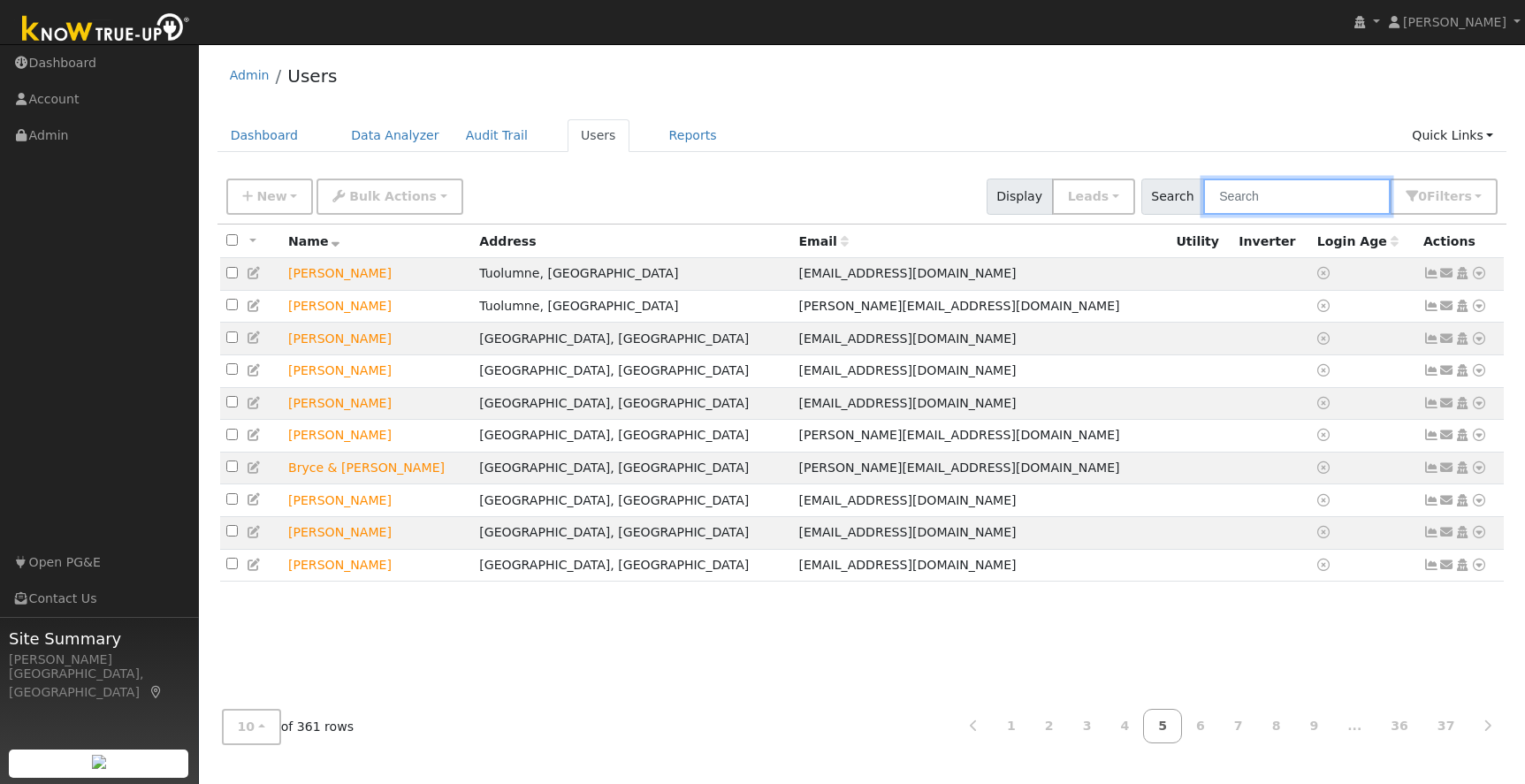
click at [1282, 192] on input "text" at bounding box center [1297, 196] width 188 height 36
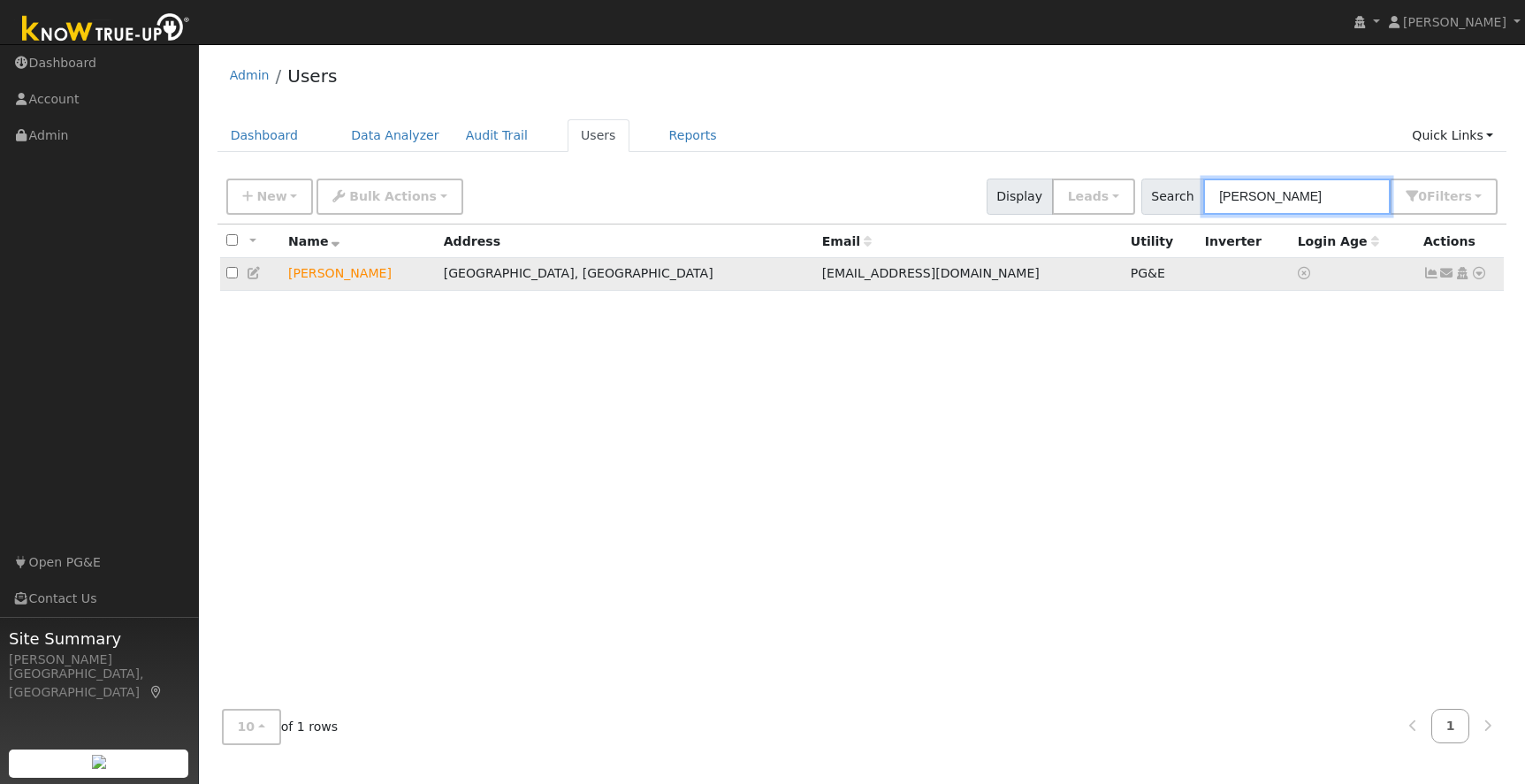
type input "dylan h"
click at [1482, 276] on icon at bounding box center [1479, 273] width 16 height 12
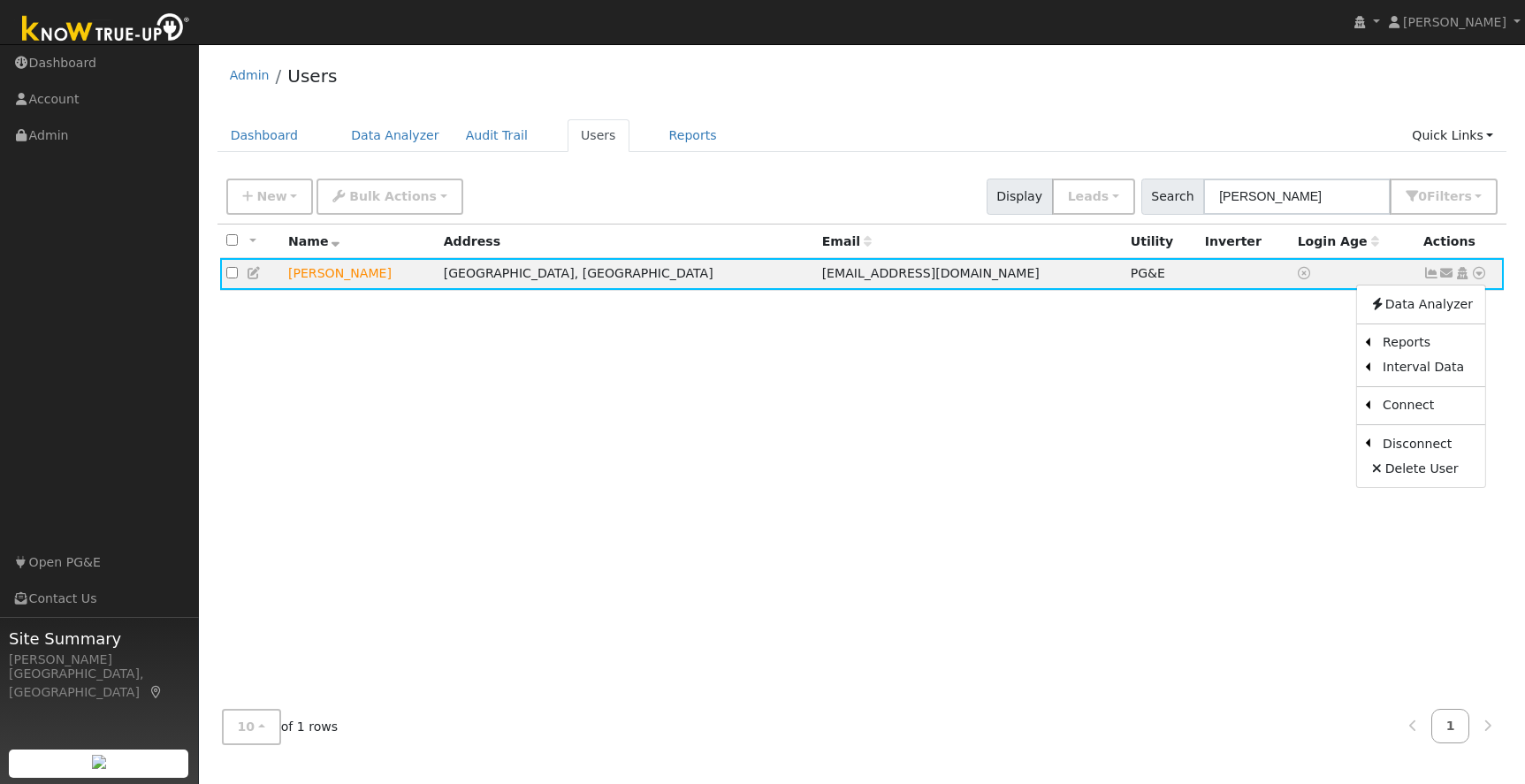
click at [255, 272] on icon at bounding box center [254, 273] width 16 height 12
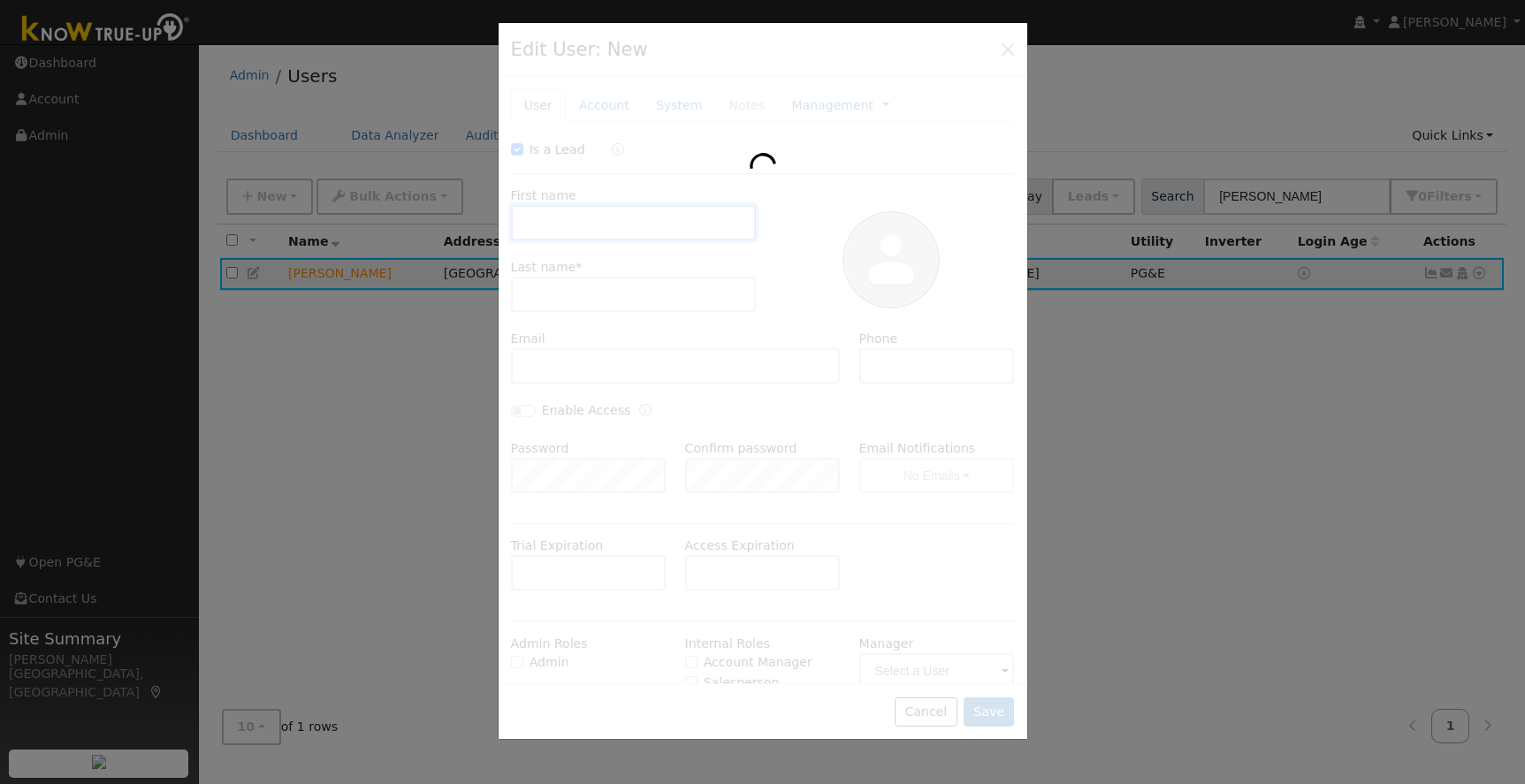
checkbox input "true"
type input "DYlan"
type input "Holly"
type input "[EMAIL_ADDRESS][DOMAIN_NAME]"
type input "[PHONE_NUMBER]"
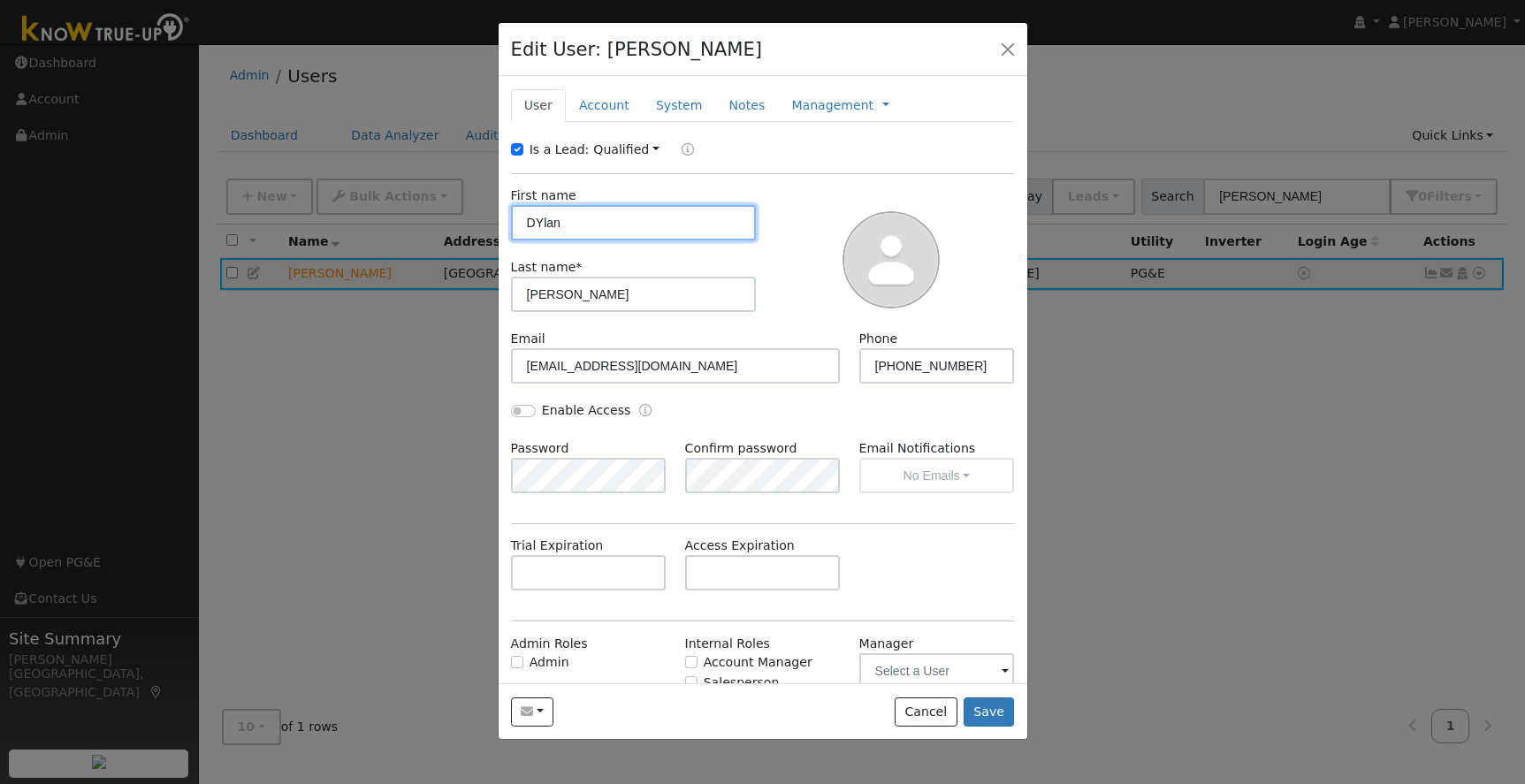
drag, startPoint x: 542, startPoint y: 221, endPoint x: 592, endPoint y: 237, distance: 52.5
click at [543, 222] on input "DYlan" at bounding box center [634, 223] width 246 height 36
type input "Dylan"
click at [991, 714] on button "Save" at bounding box center [989, 713] width 51 height 30
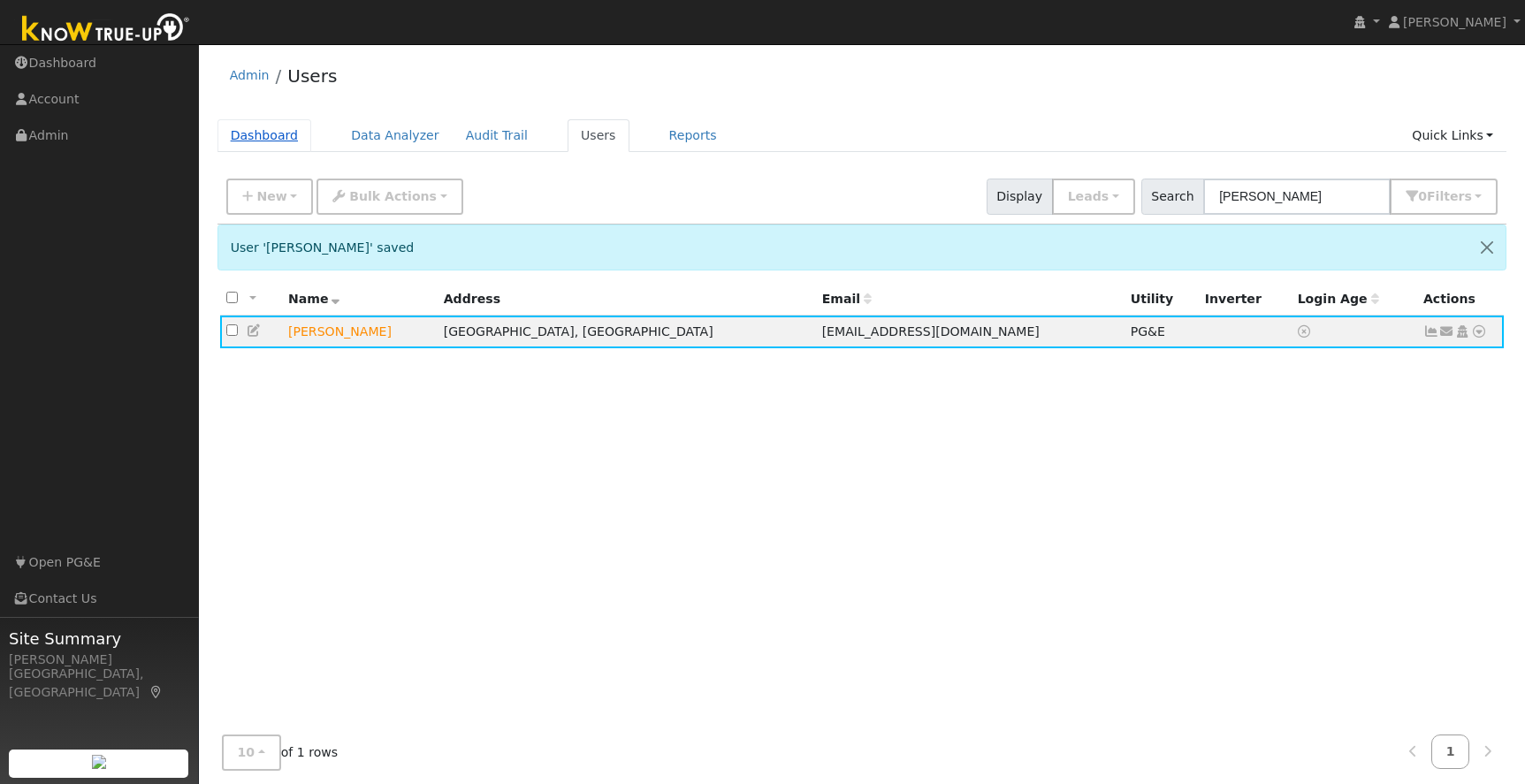
click at [272, 133] on link "Dashboard" at bounding box center [264, 135] width 94 height 33
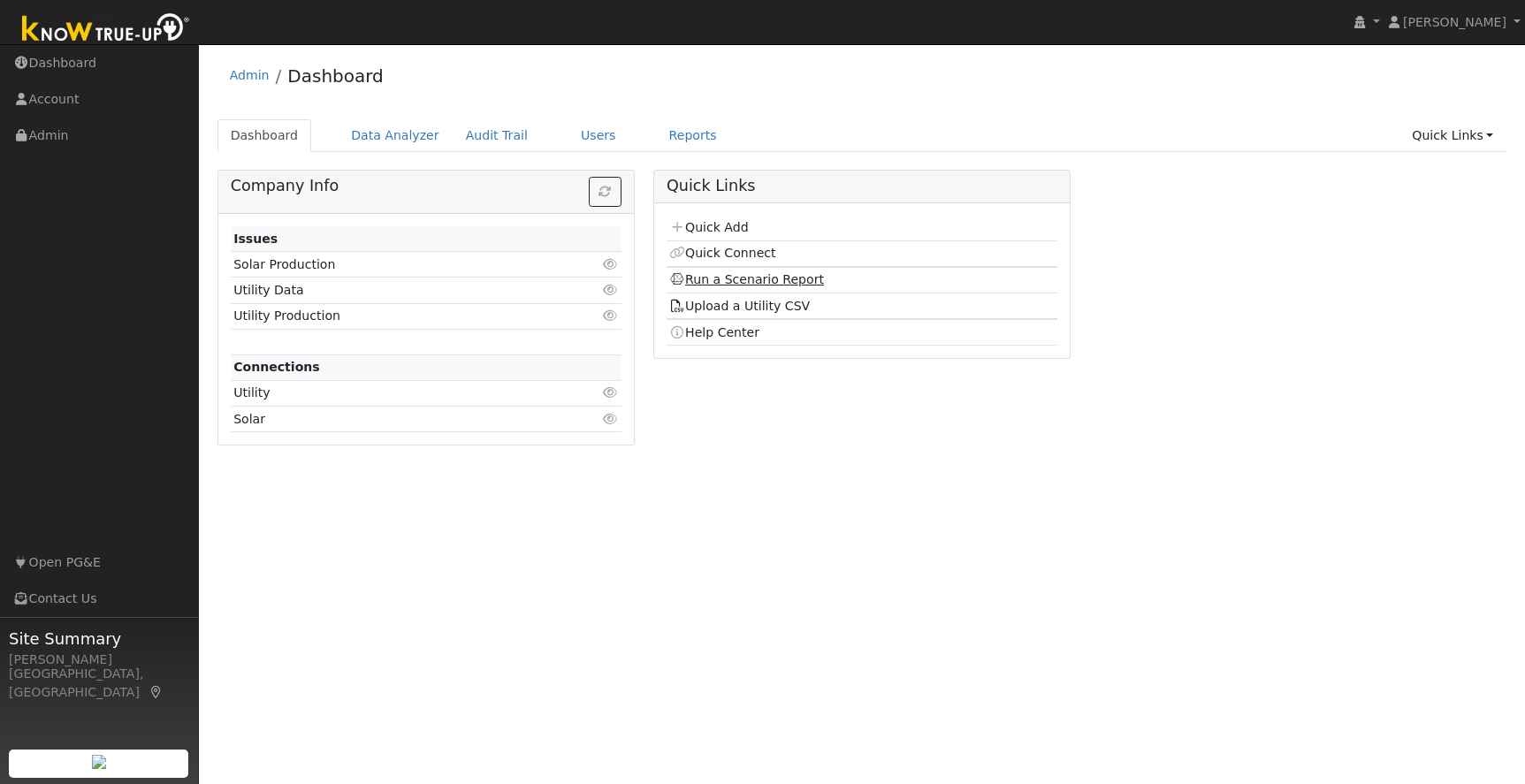
click at [732, 281] on link "Run a Scenario Report" at bounding box center [747, 278] width 155 height 14
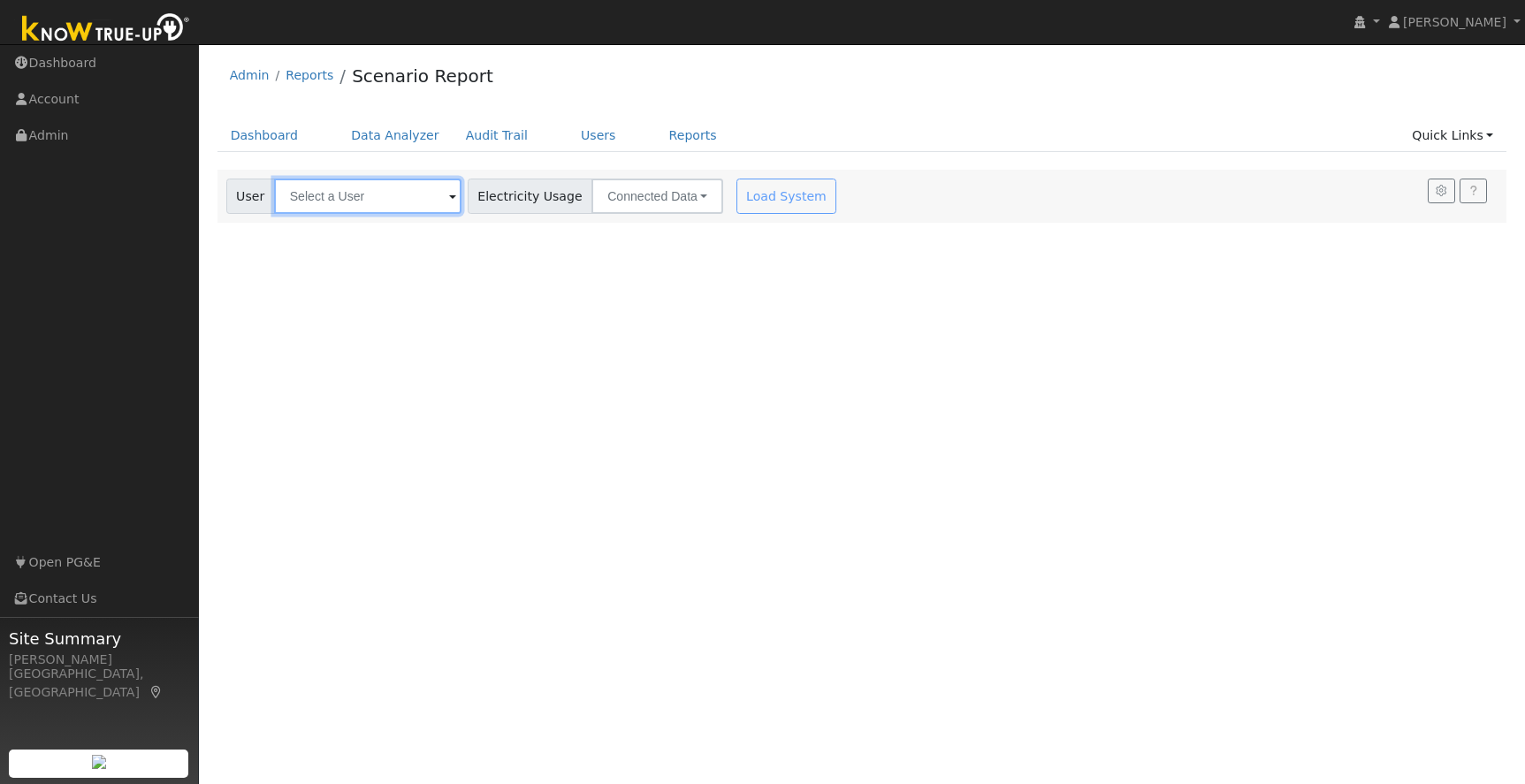
click at [312, 203] on input "text" at bounding box center [367, 196] width 188 height 36
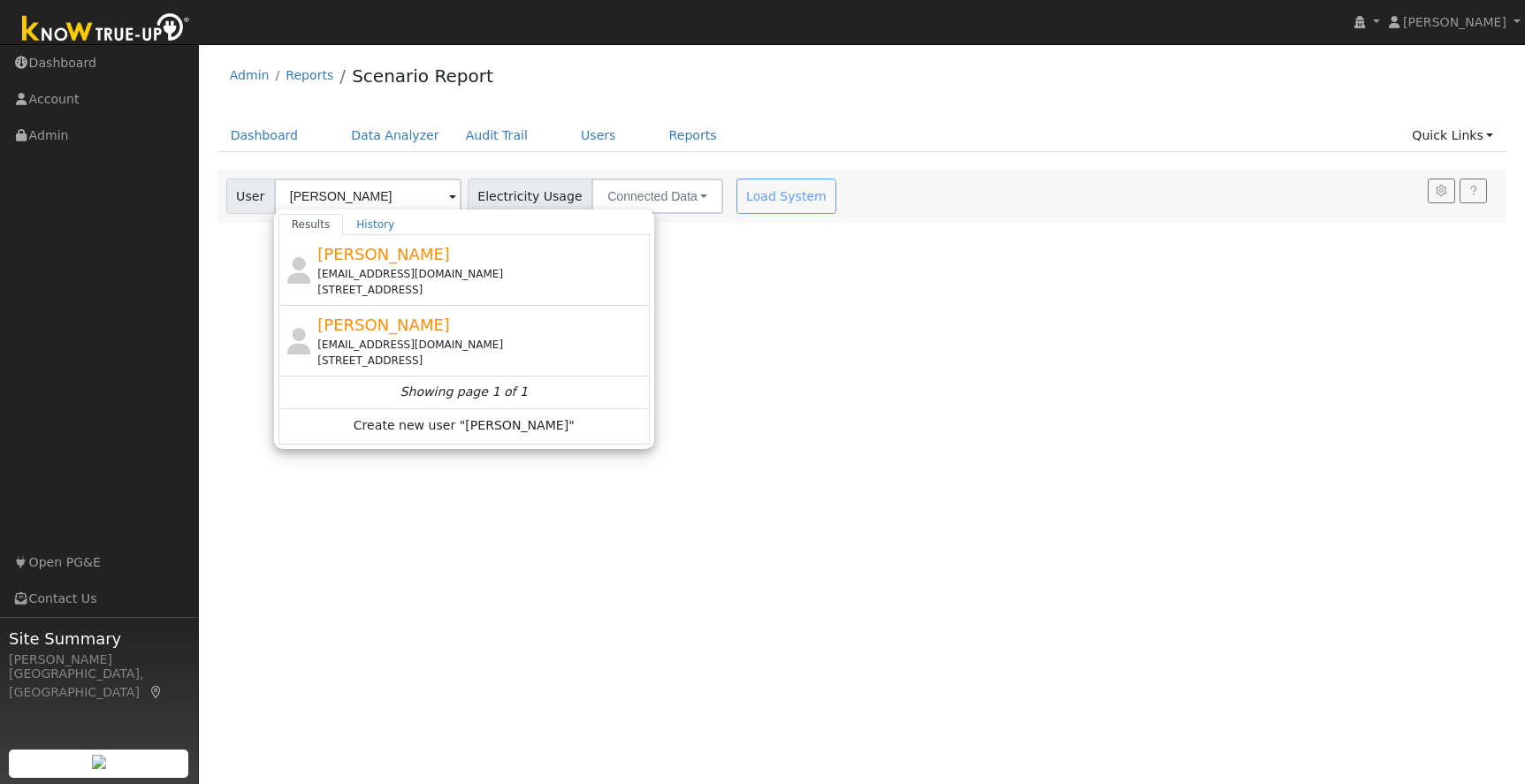
click at [445, 337] on div "[EMAIL_ADDRESS][DOMAIN_NAME]" at bounding box center [481, 345] width 328 height 16
type input "[PERSON_NAME]"
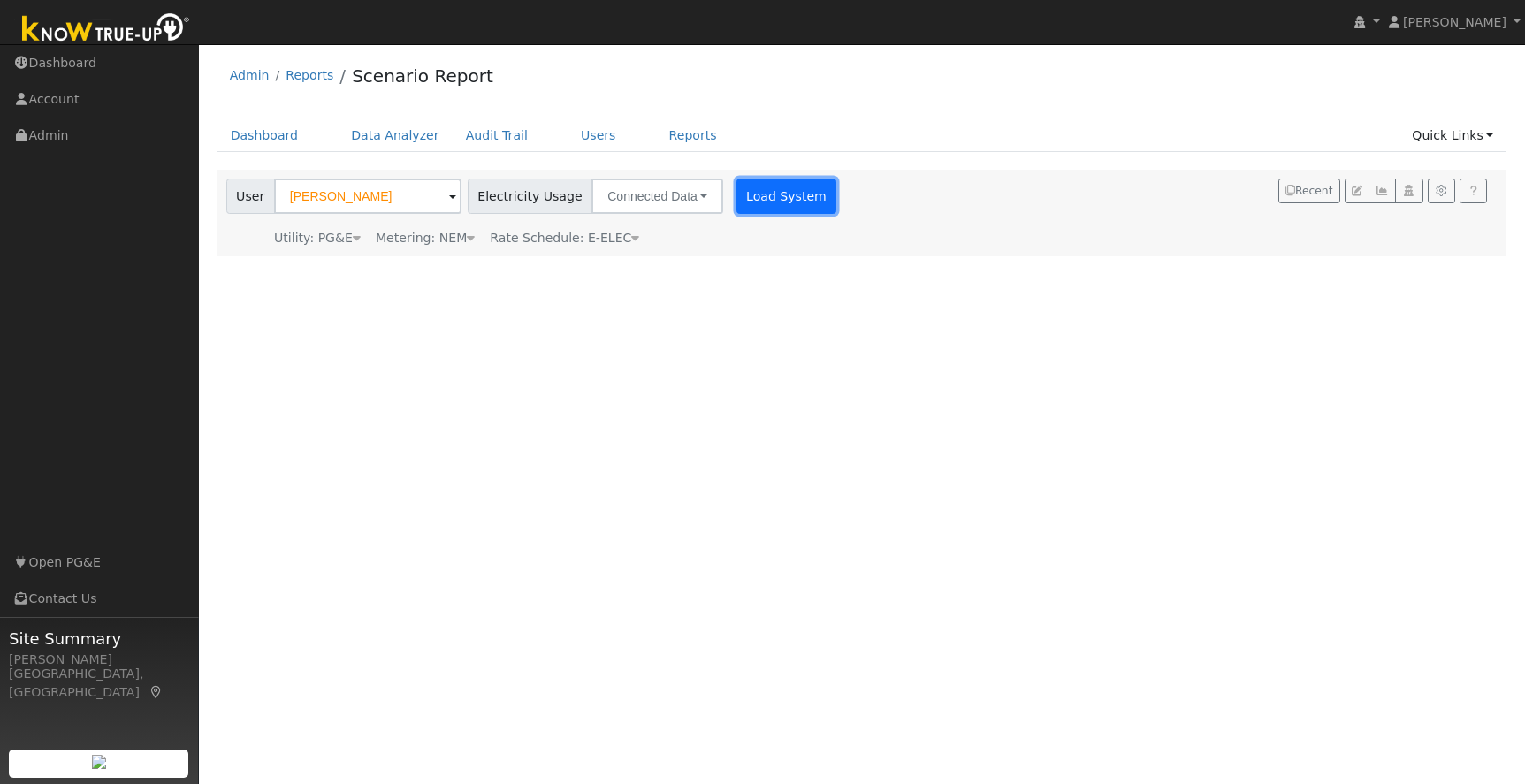
click at [749, 192] on button "Load System" at bounding box center [787, 196] width 101 height 36
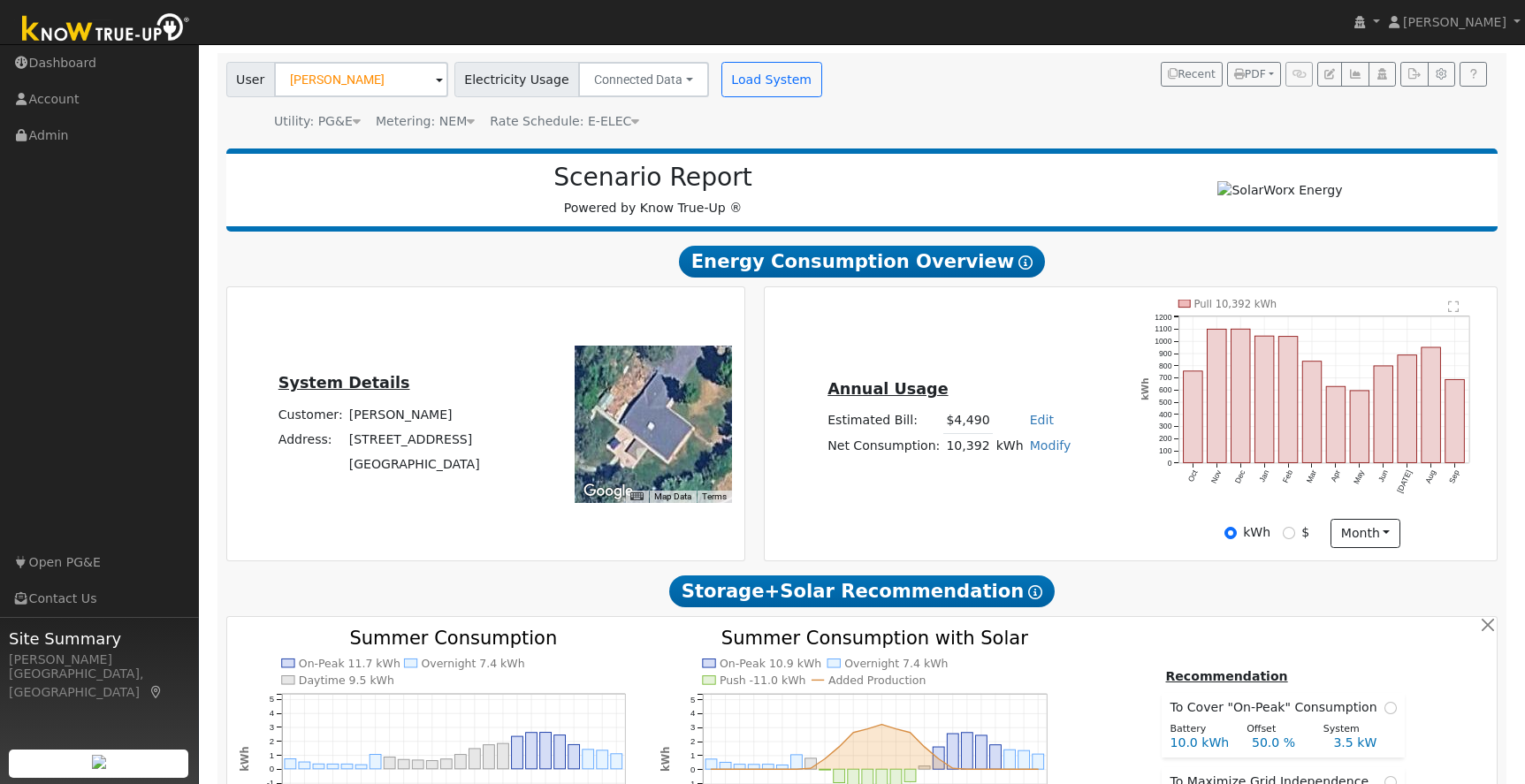
scroll to position [118, 0]
click at [1435, 515] on icon "Pull 10,392 kWh Oct Nov Dec Jan Feb Mar Apr May Jun [DATE] Aug Sep 0 100 200 30…" at bounding box center [1313, 407] width 345 height 218
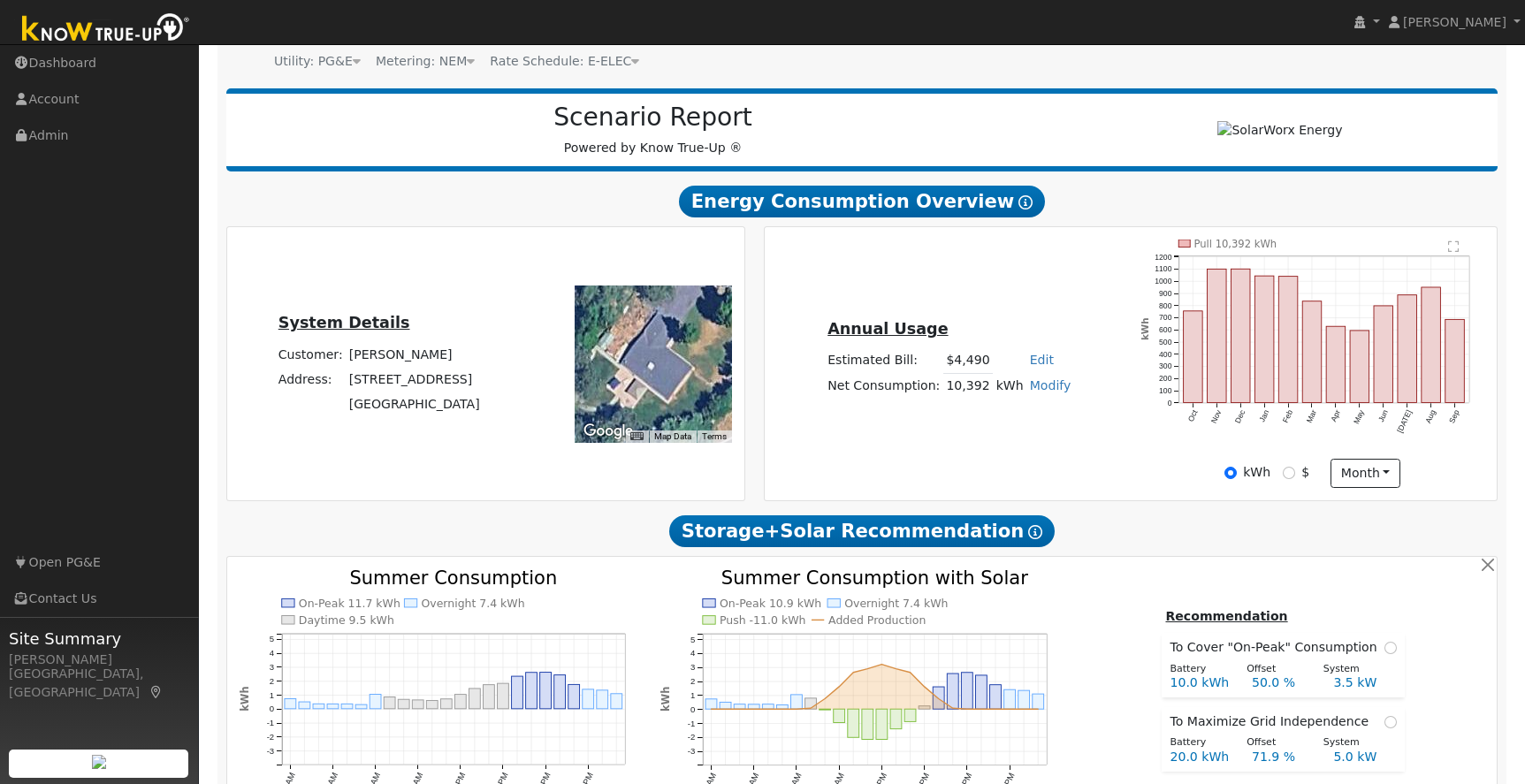
scroll to position [0, 0]
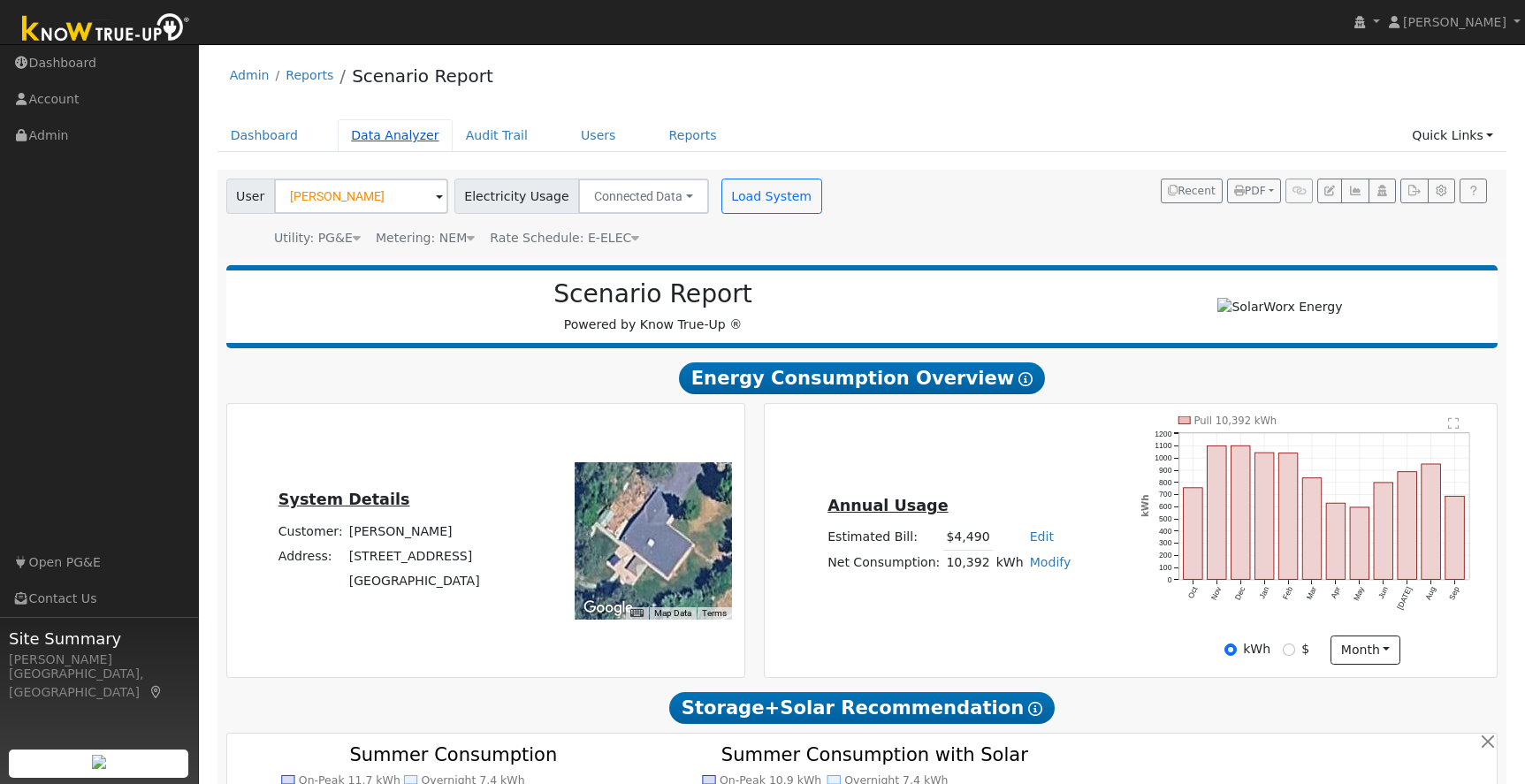
click at [376, 134] on link "Data Analyzer" at bounding box center [394, 135] width 115 height 33
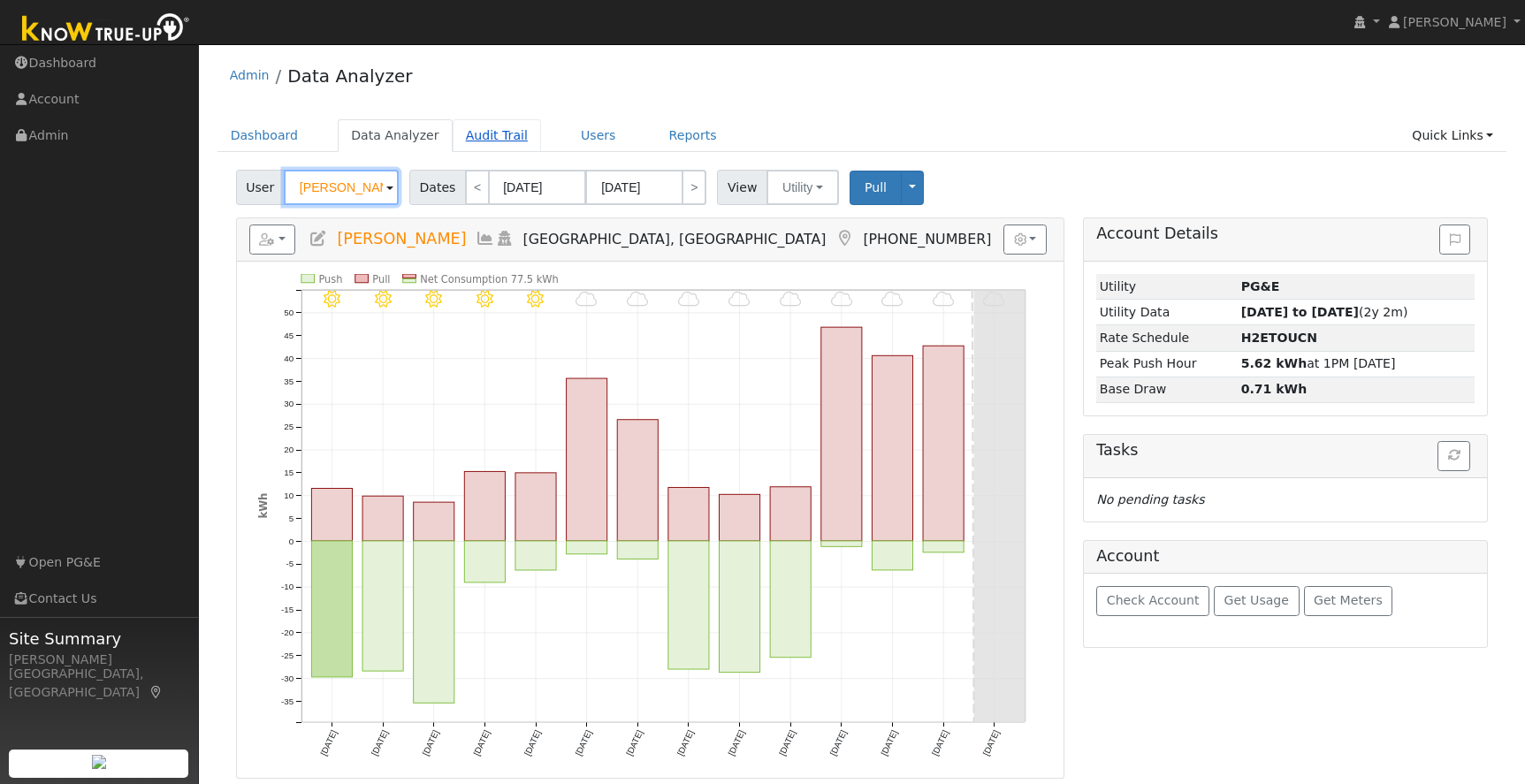
scroll to position [2, 0]
click at [330, 179] on input "[PERSON_NAME]" at bounding box center [341, 186] width 115 height 36
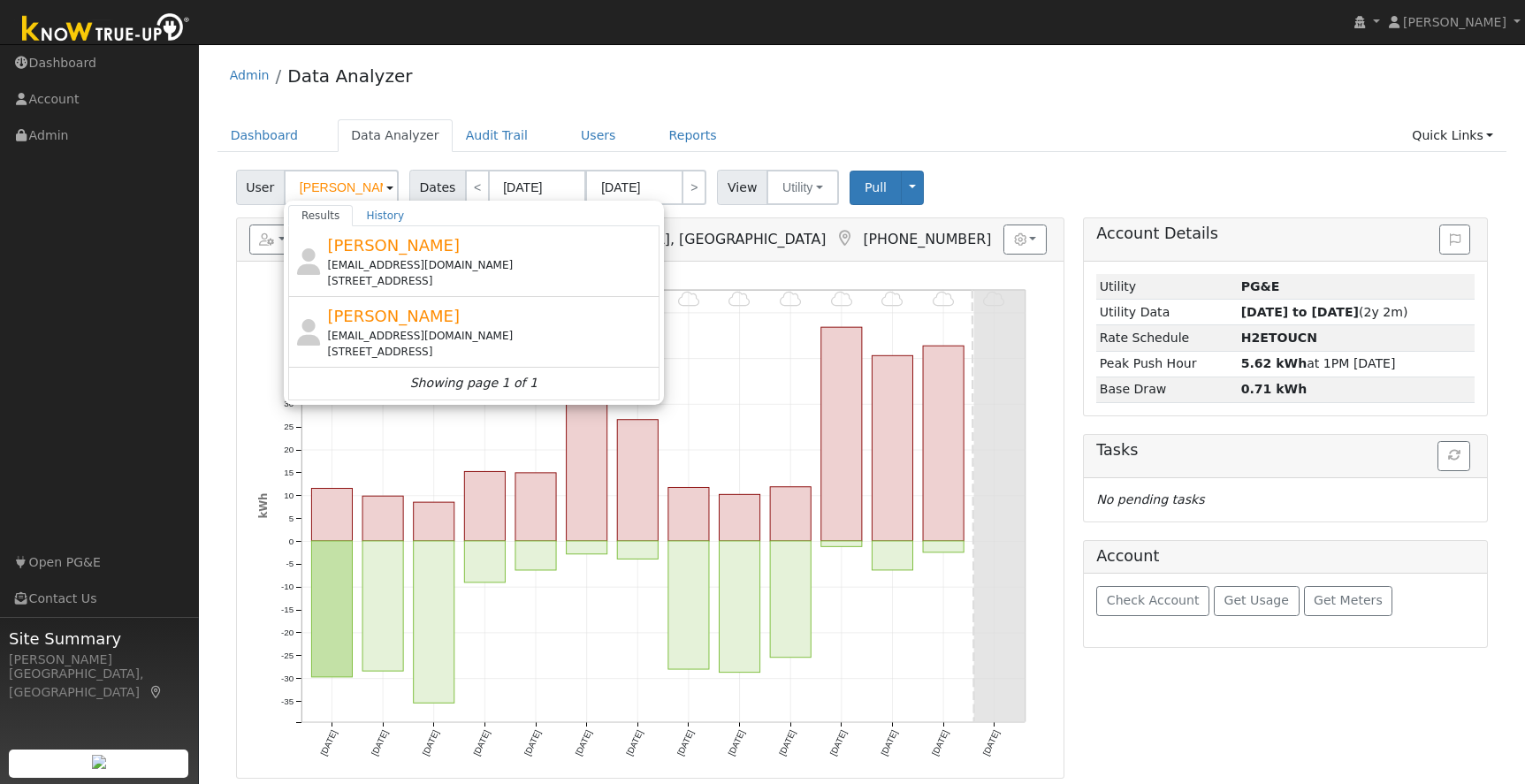
click at [401, 328] on div "[EMAIL_ADDRESS][DOMAIN_NAME]" at bounding box center [491, 335] width 328 height 16
type input "[PERSON_NAME]"
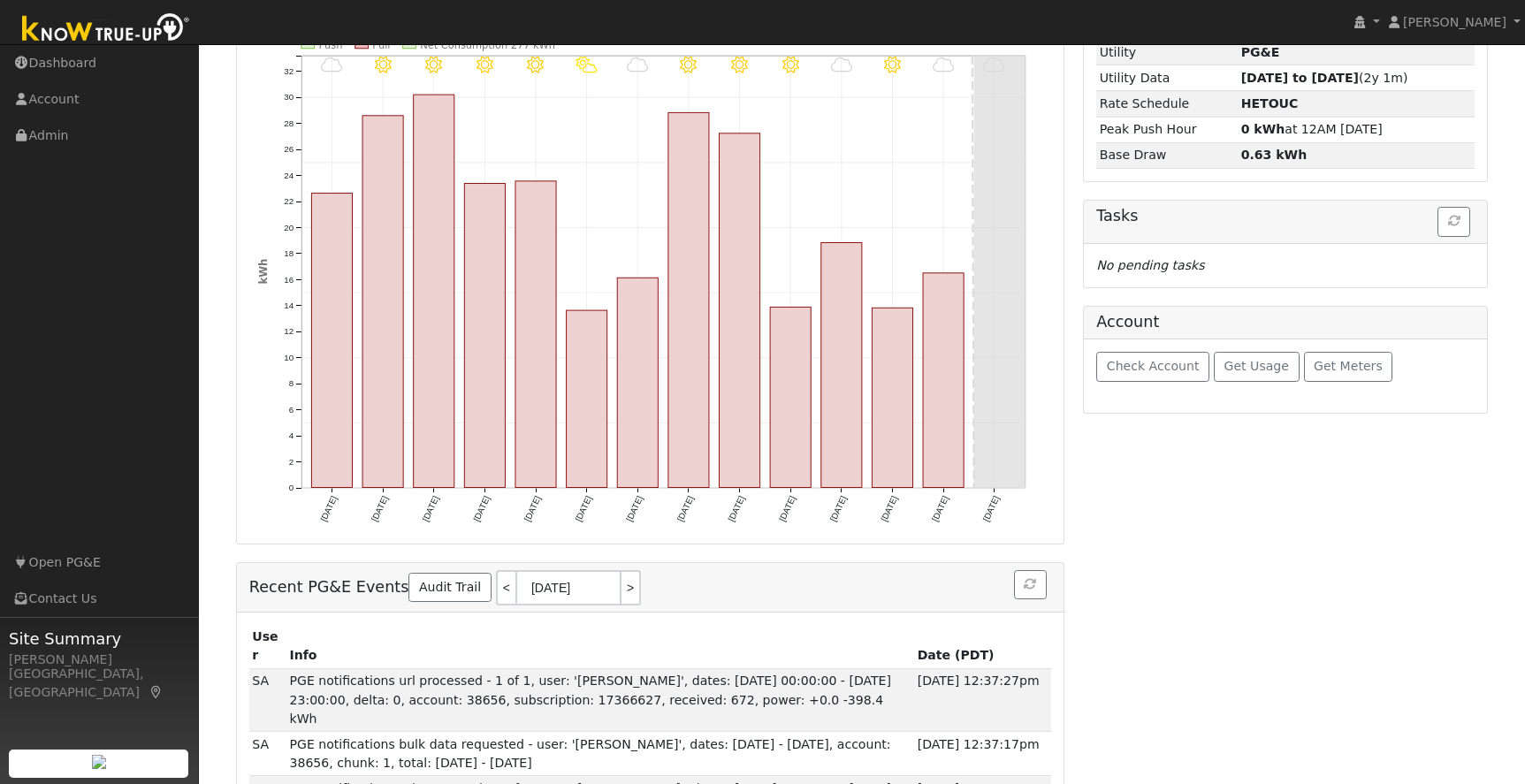
scroll to position [253, 0]
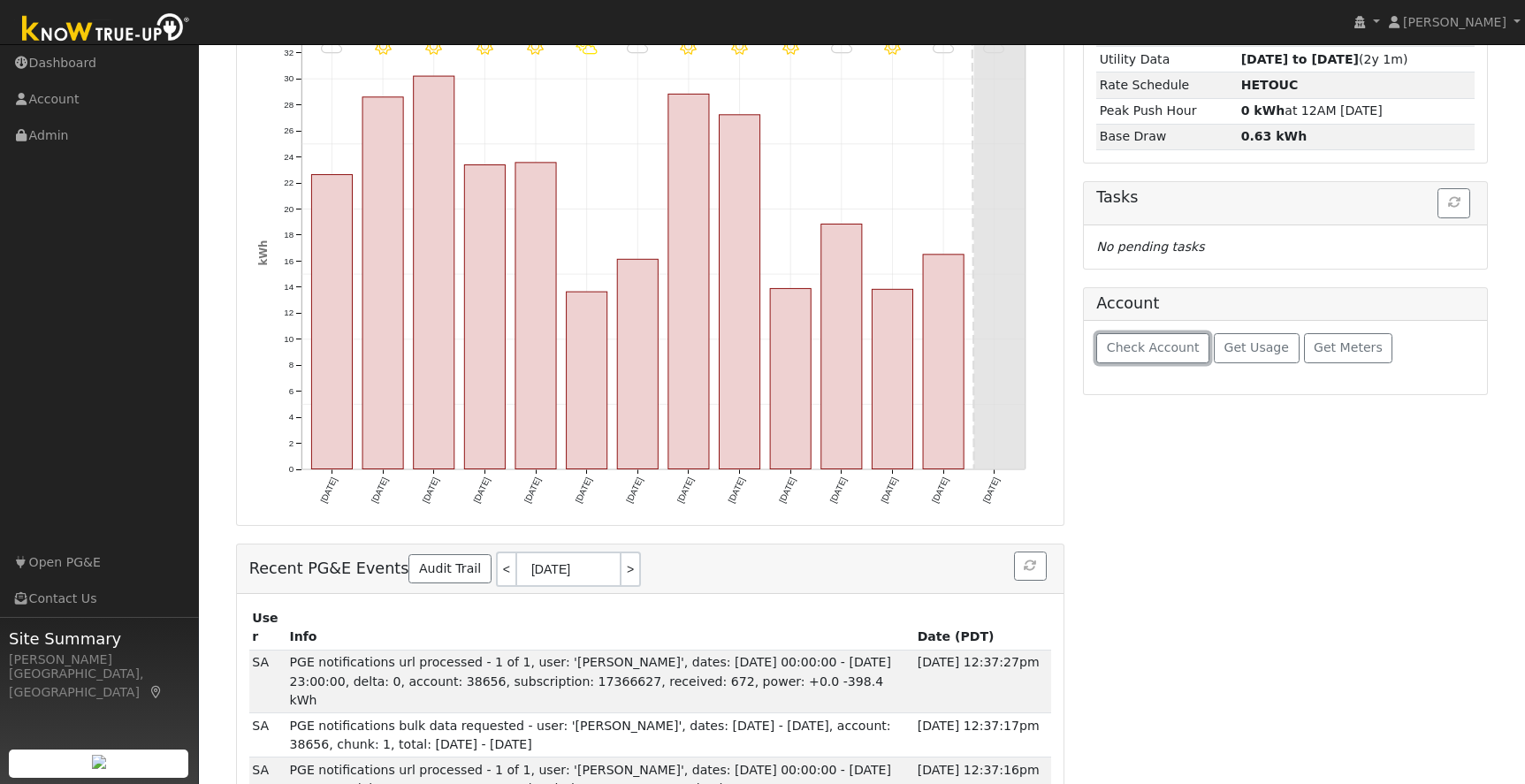
click at [1133, 350] on span "Check Account" at bounding box center [1153, 347] width 93 height 14
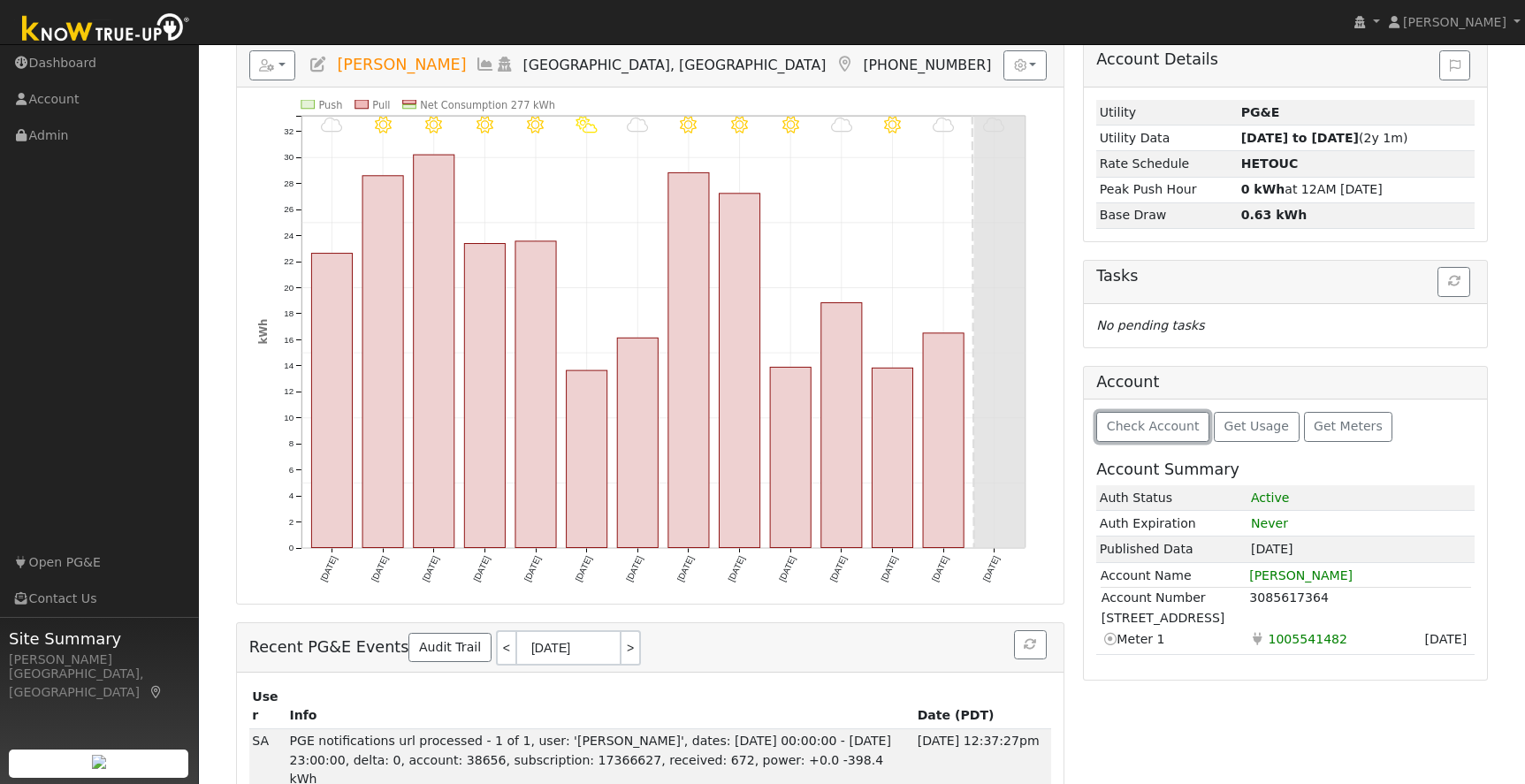
scroll to position [0, 0]
